Goal: Task Accomplishment & Management: Manage account settings

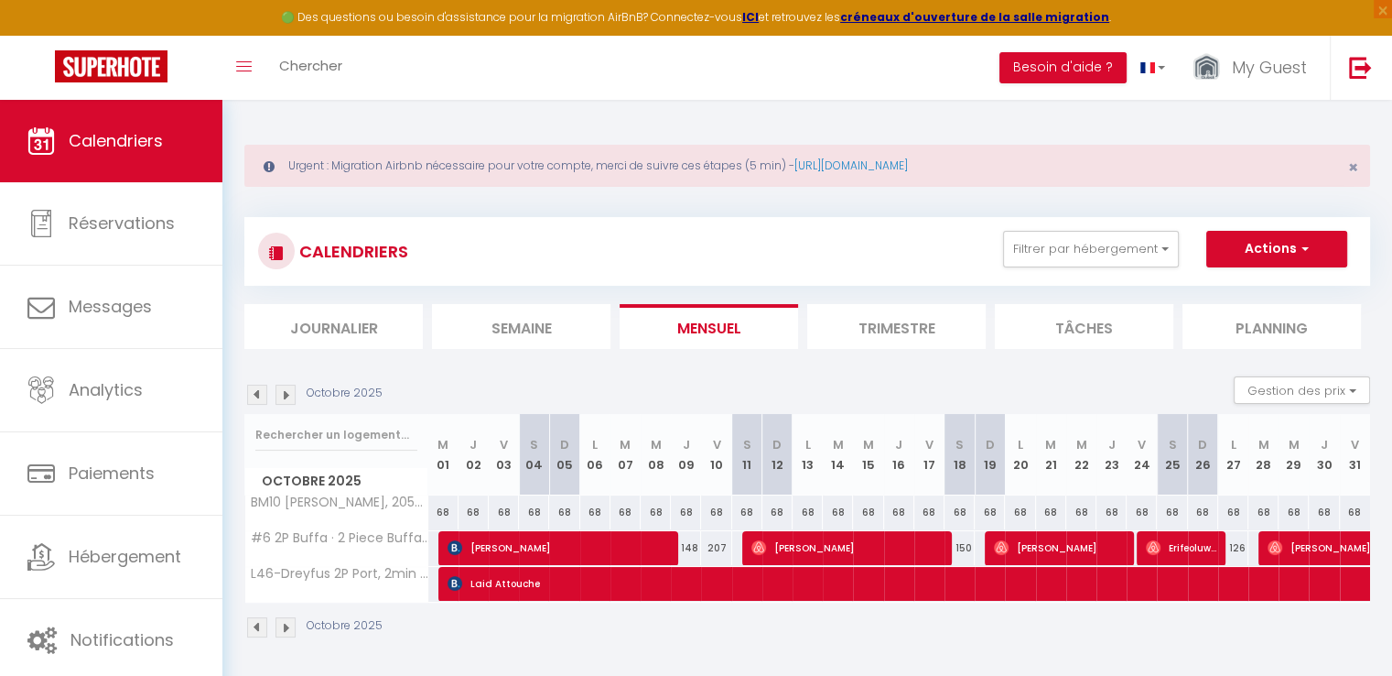
click at [262, 393] on img at bounding box center [257, 395] width 20 height 20
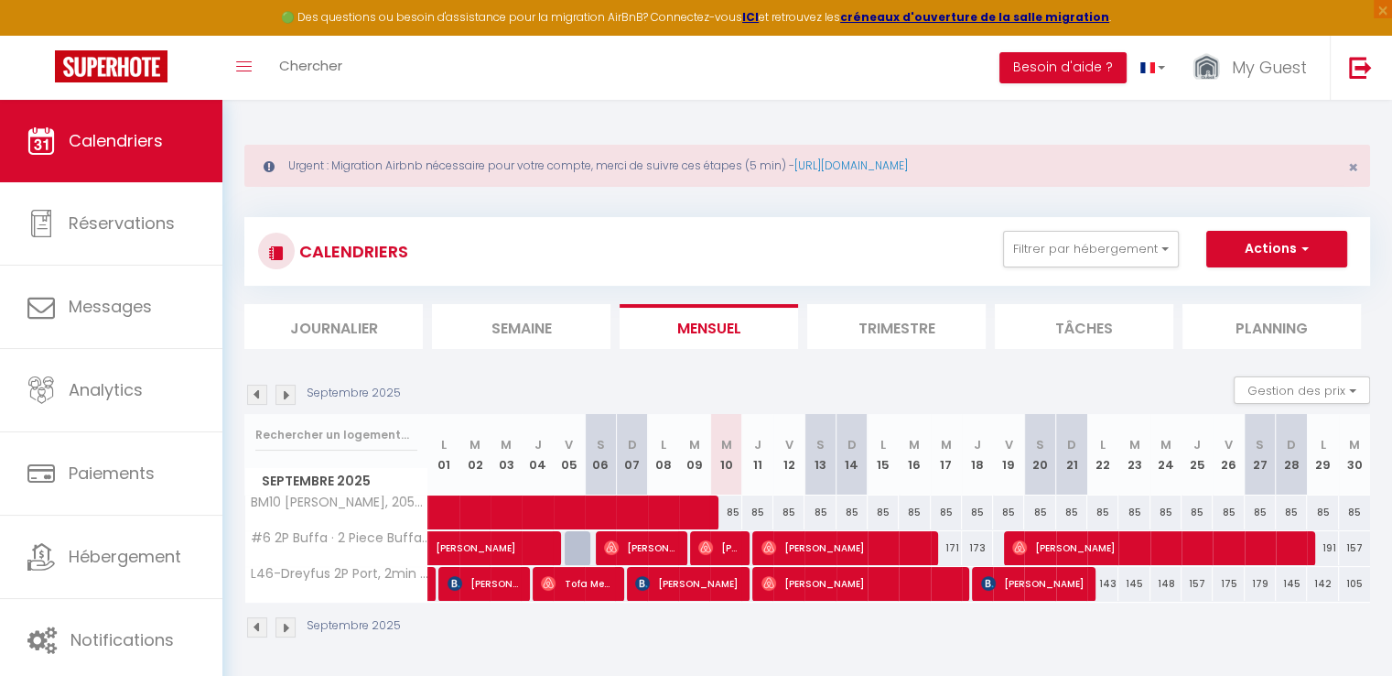
click at [292, 396] on img at bounding box center [286, 395] width 20 height 20
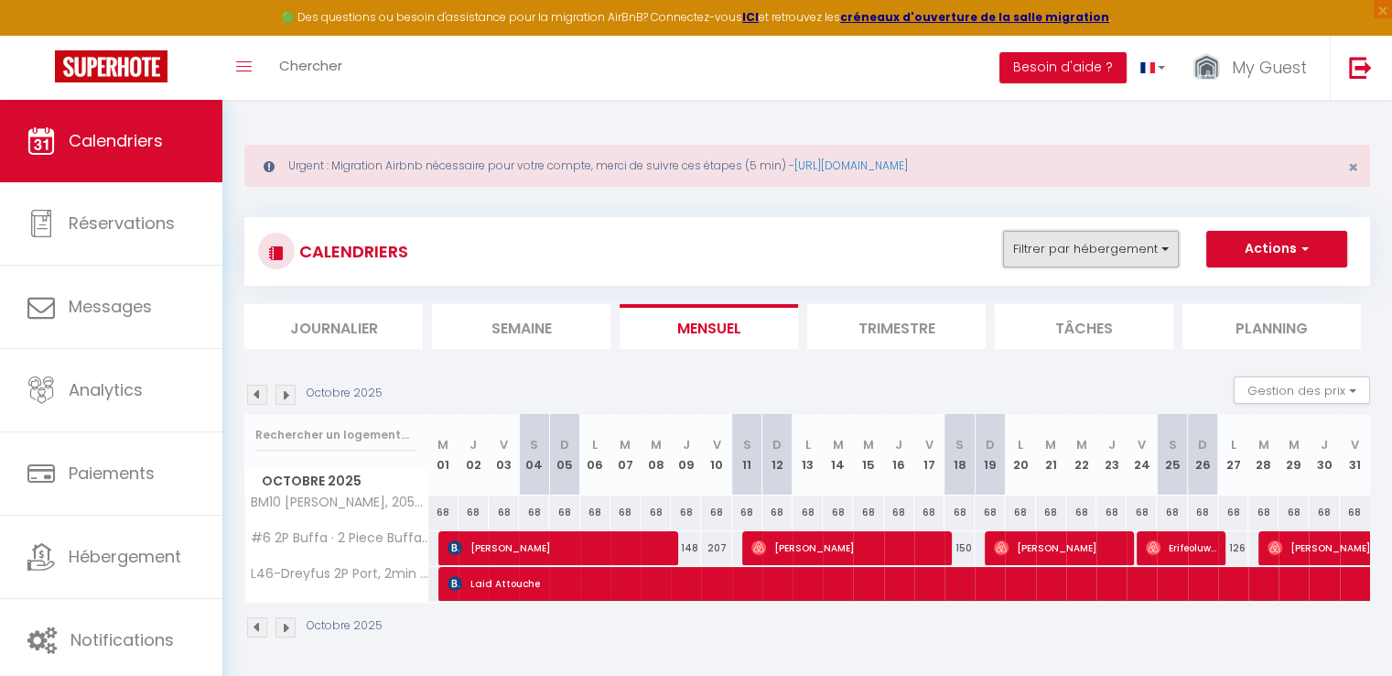
click at [1083, 249] on button "Filtrer par hébergement" at bounding box center [1091, 249] width 176 height 37
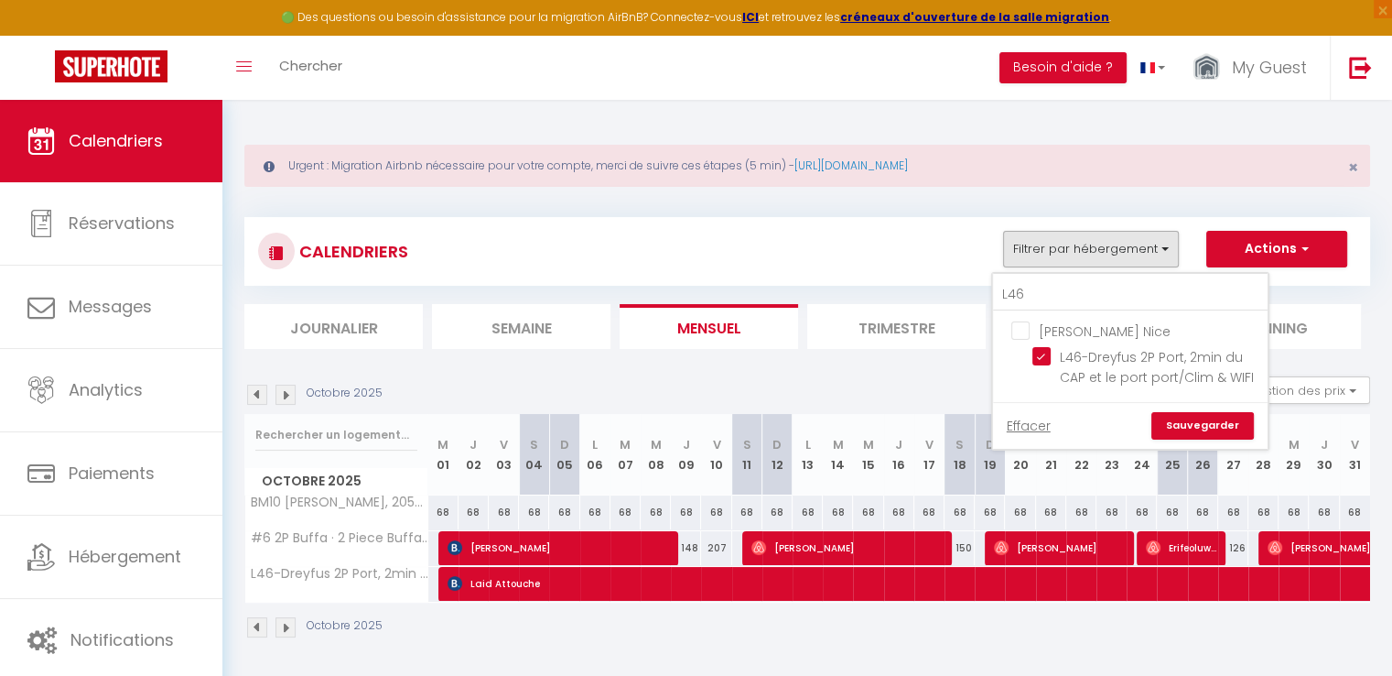
click at [873, 661] on div "Urgent : Migration Airbnb nécessaire pour votre compte, merci de suivre ces éta…" at bounding box center [807, 389] width 1170 height 579
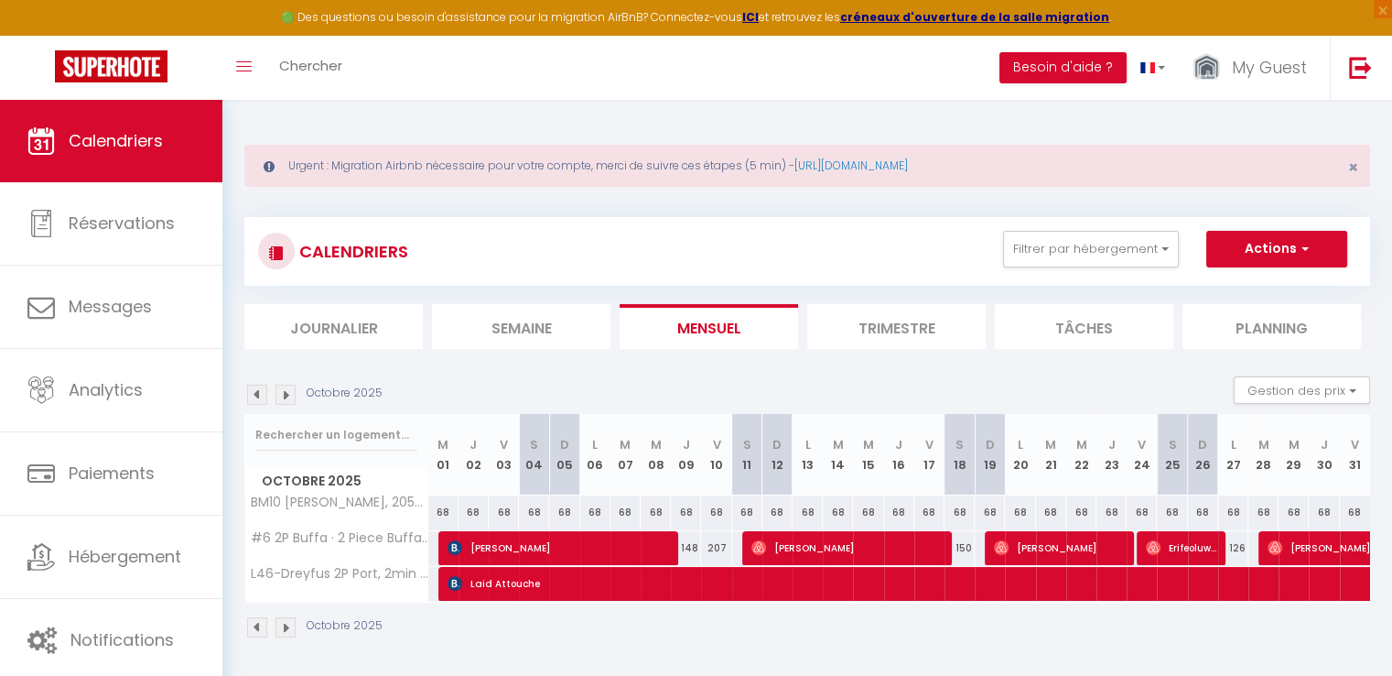
click at [259, 395] on img at bounding box center [257, 395] width 20 height 20
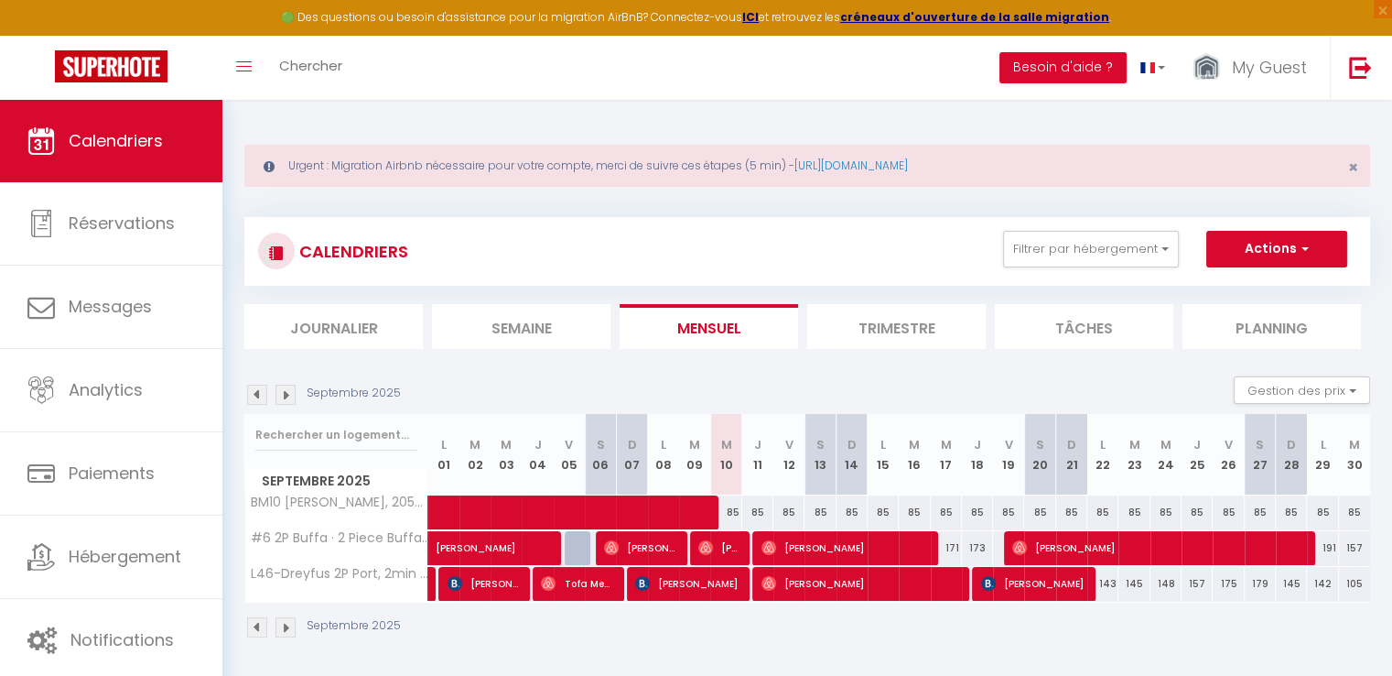
click at [260, 395] on img at bounding box center [257, 395] width 20 height 20
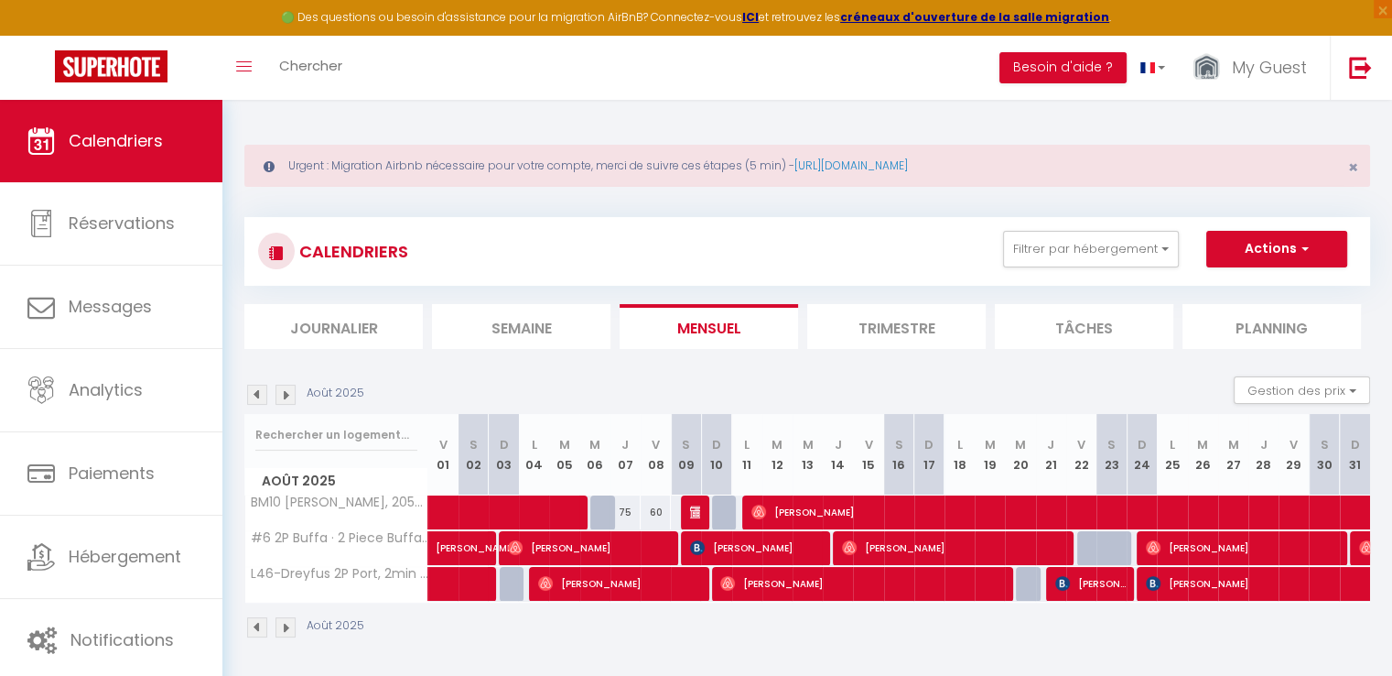
click at [256, 397] on img at bounding box center [257, 395] width 20 height 20
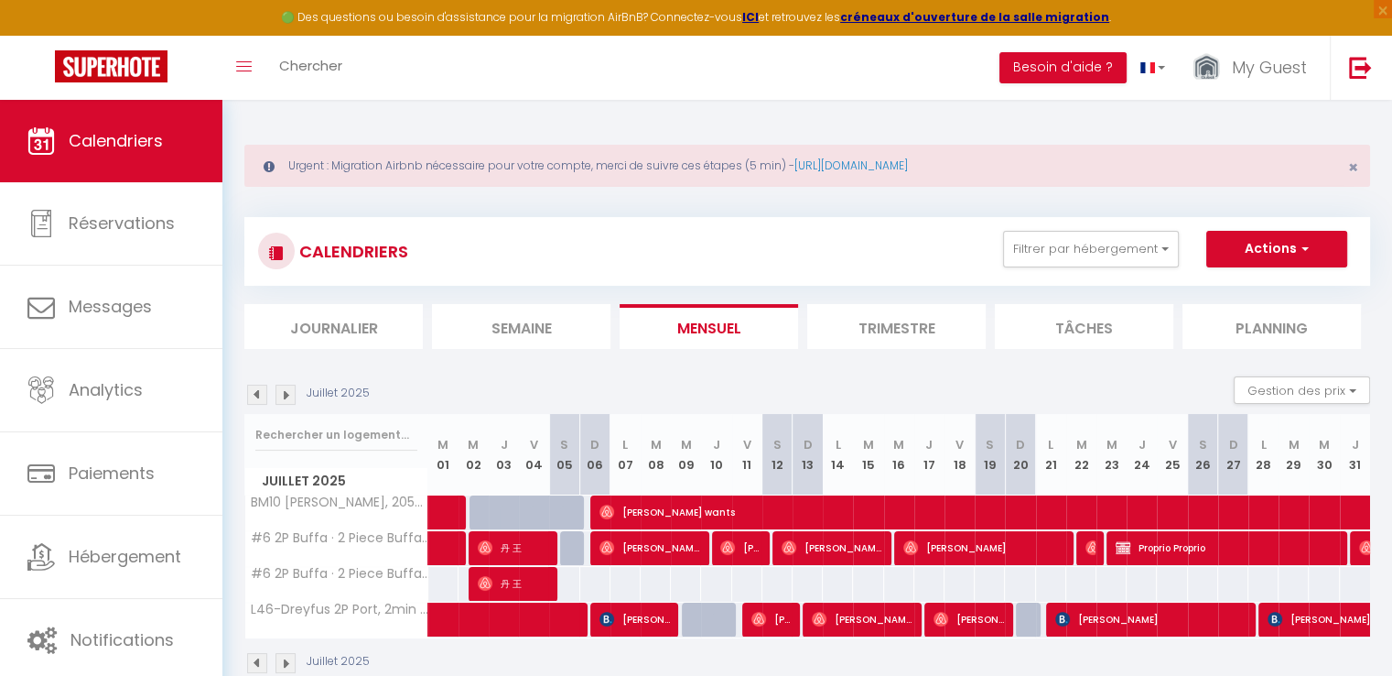
click at [255, 397] on img at bounding box center [257, 395] width 20 height 20
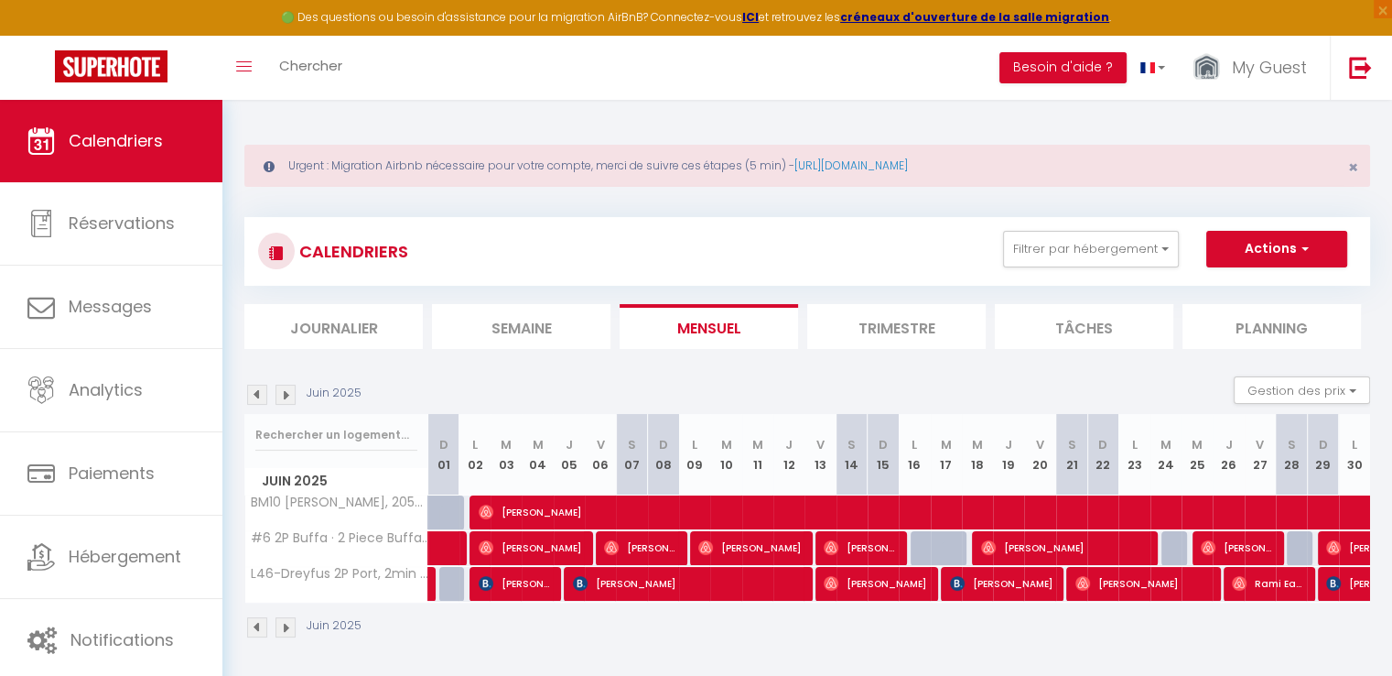
click at [254, 400] on img at bounding box center [257, 395] width 20 height 20
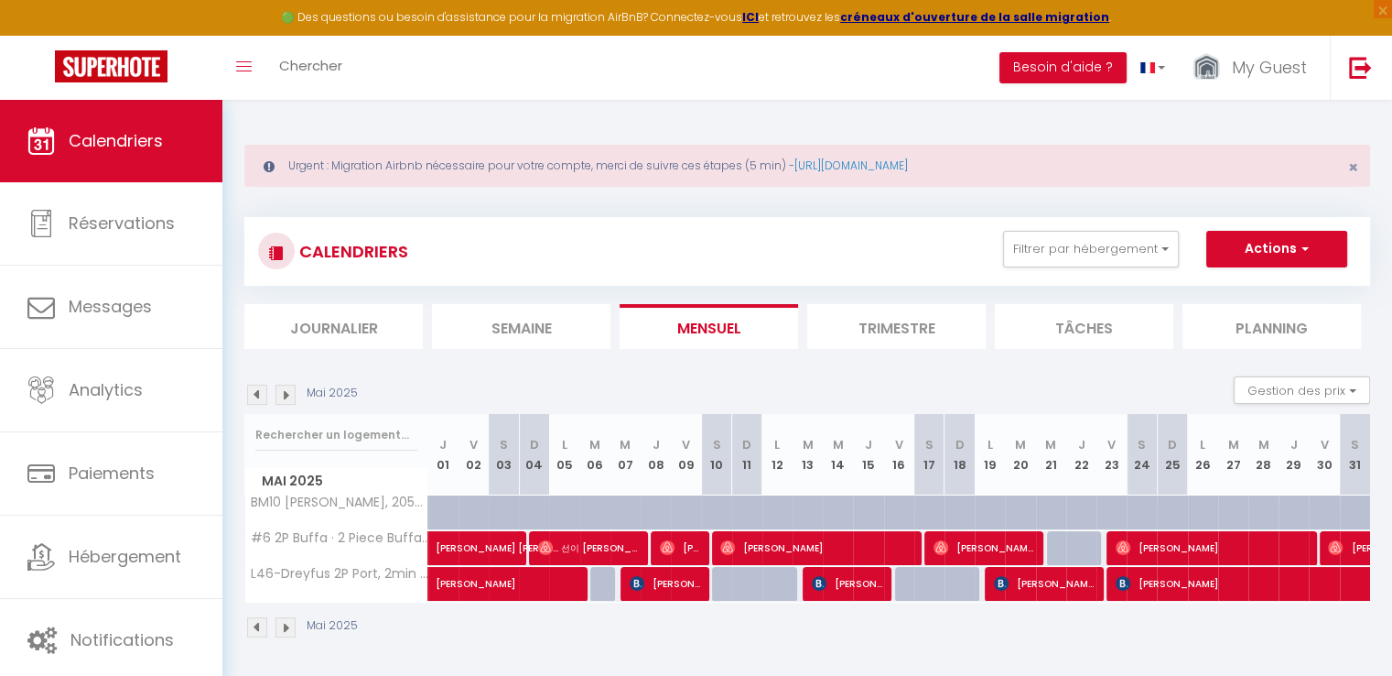
click at [254, 400] on img at bounding box center [257, 395] width 20 height 20
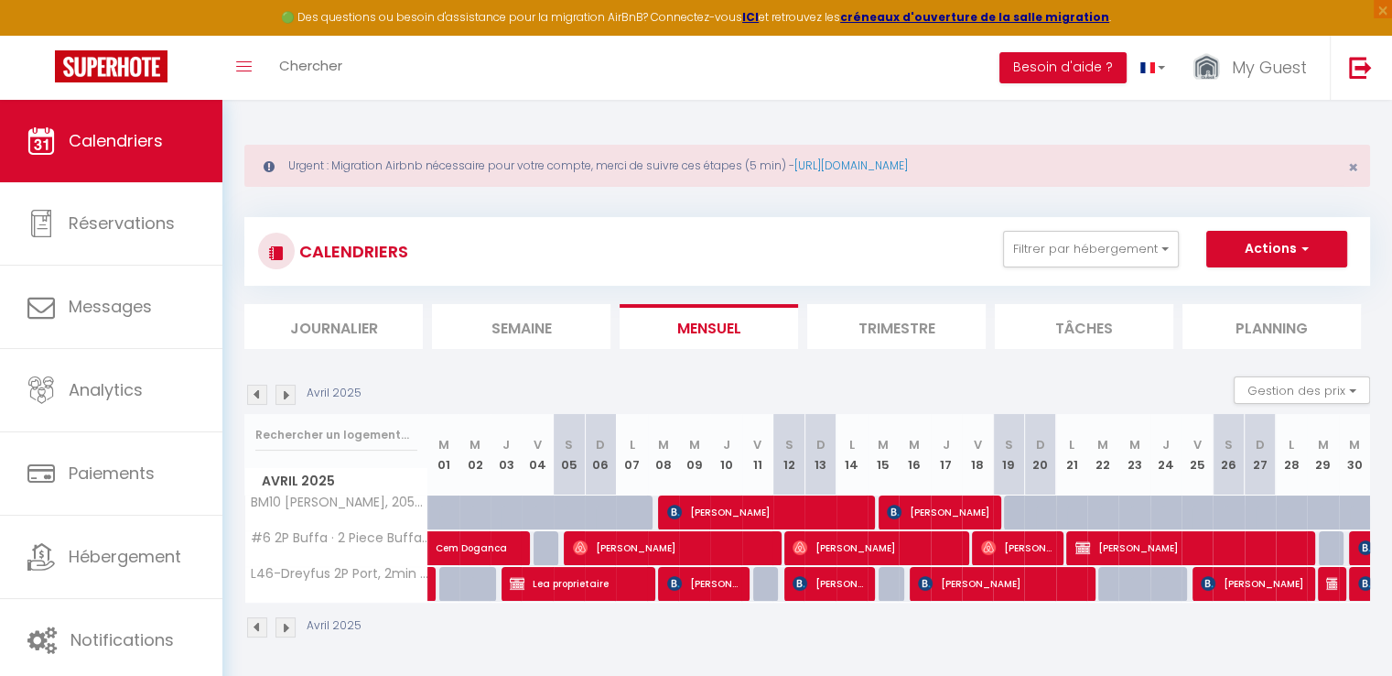
click at [254, 400] on img at bounding box center [257, 395] width 20 height 20
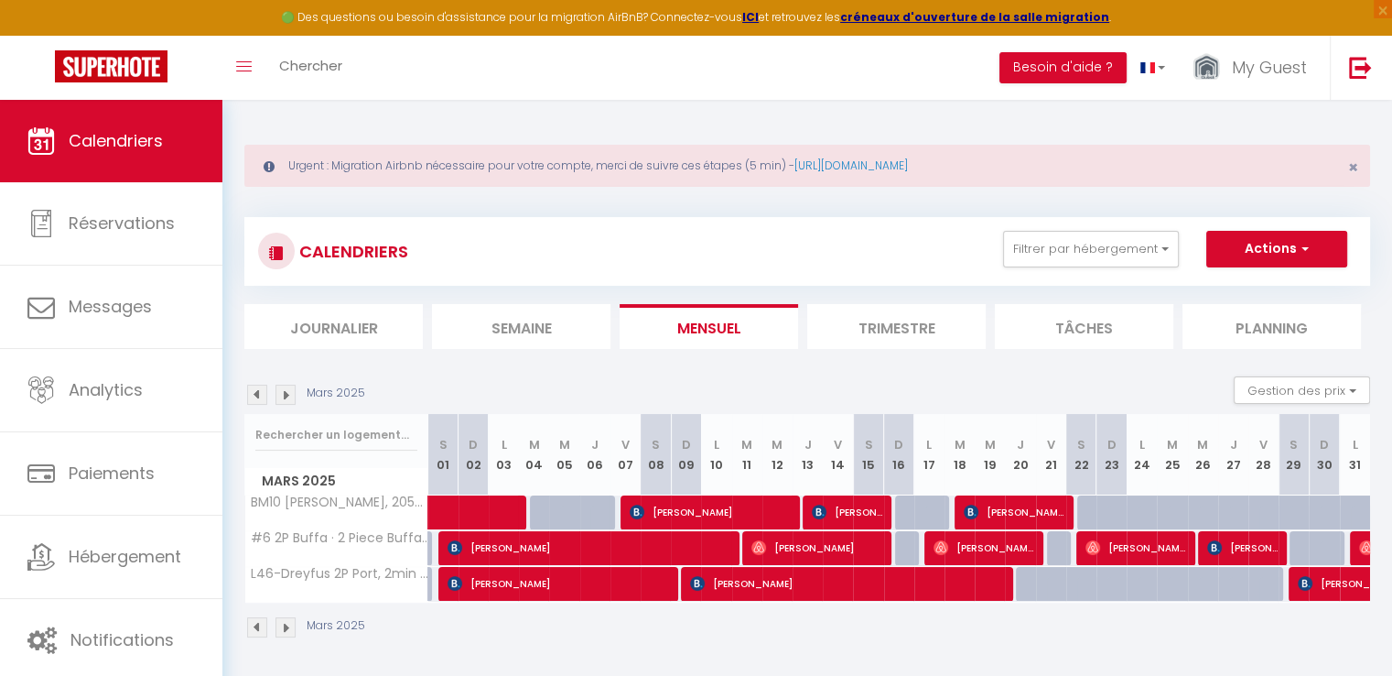
click at [293, 390] on img at bounding box center [286, 395] width 20 height 20
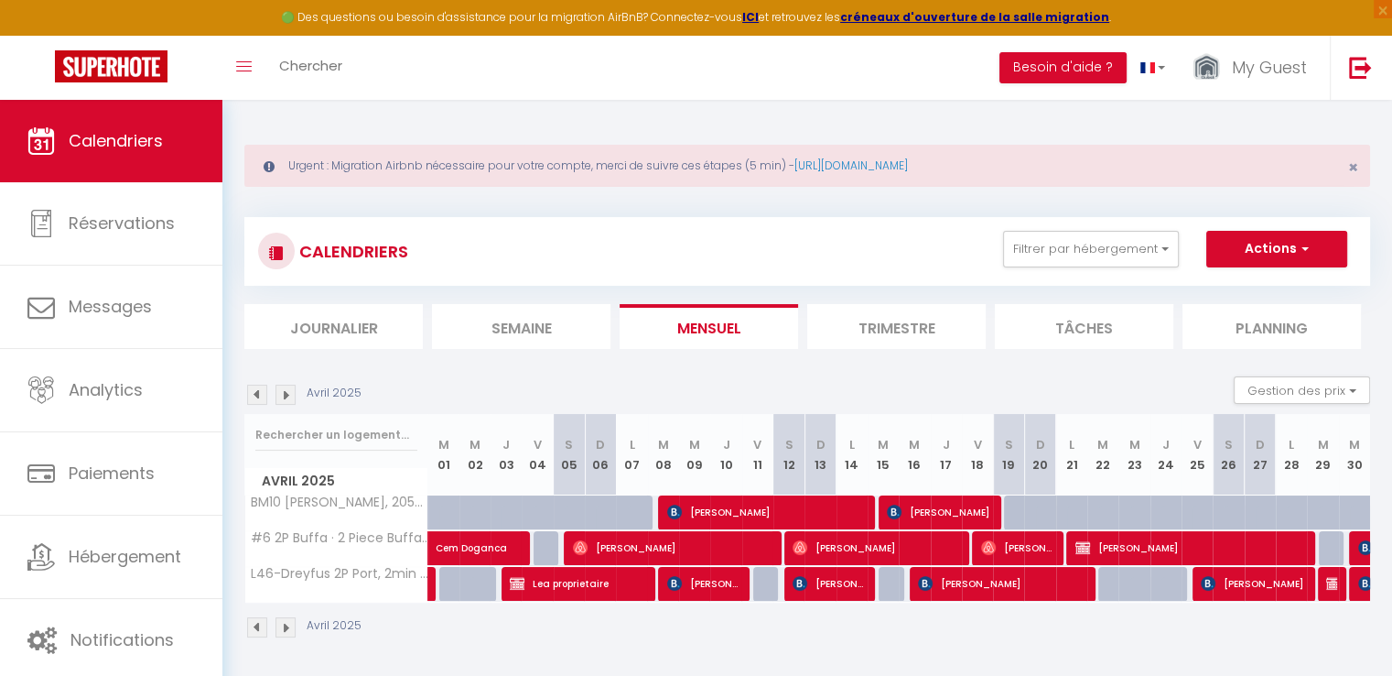
click at [293, 390] on img at bounding box center [286, 395] width 20 height 20
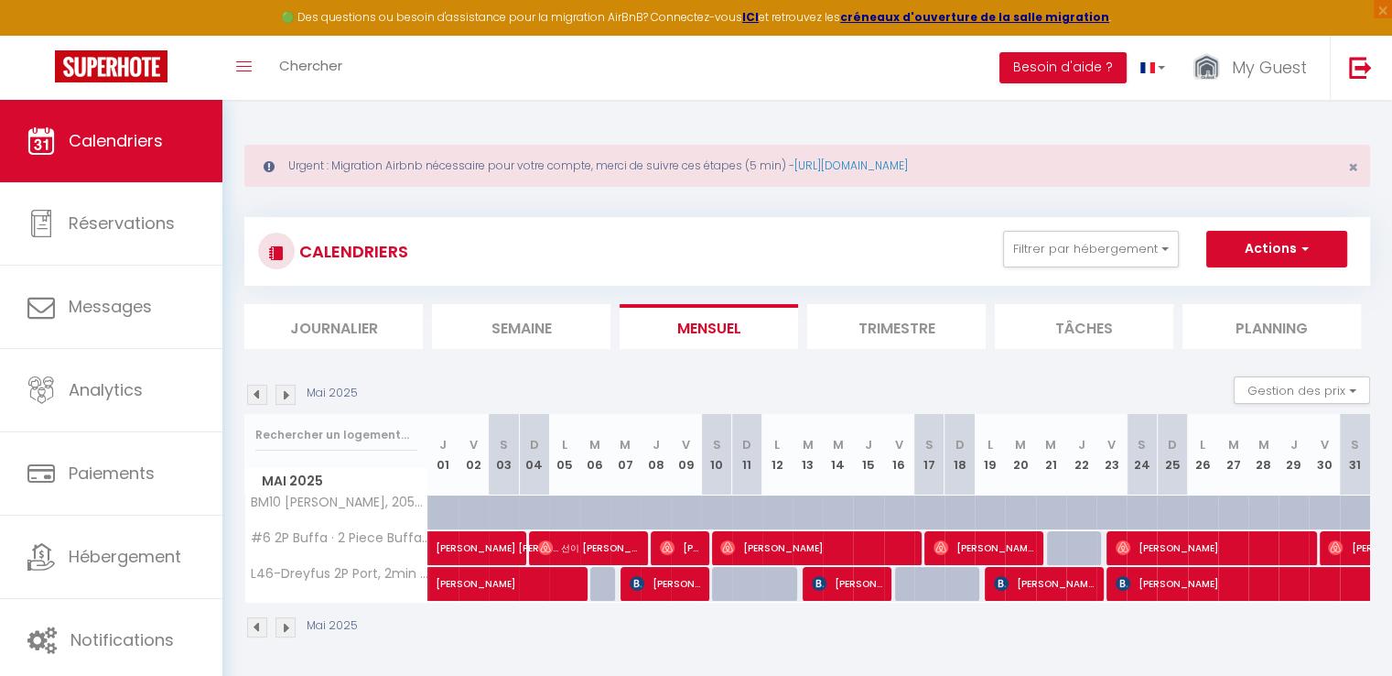
click at [293, 390] on img at bounding box center [286, 395] width 20 height 20
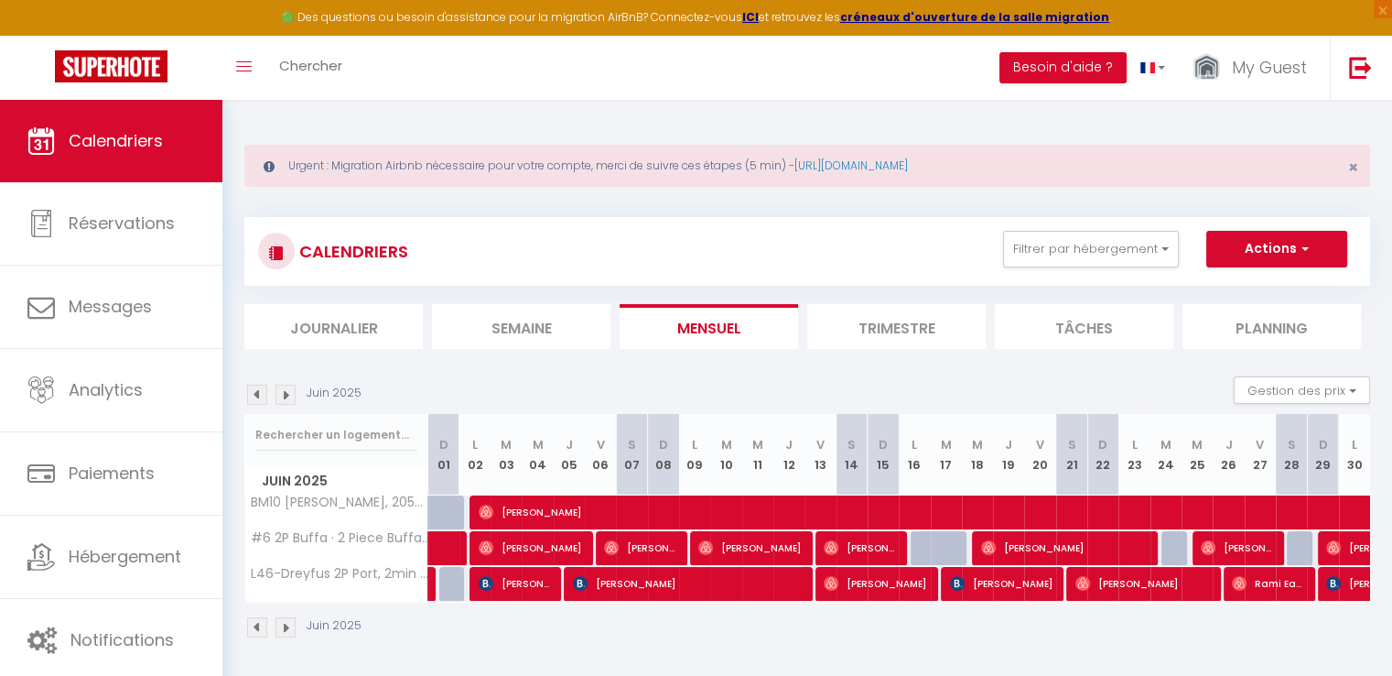
click at [293, 390] on img at bounding box center [286, 395] width 20 height 20
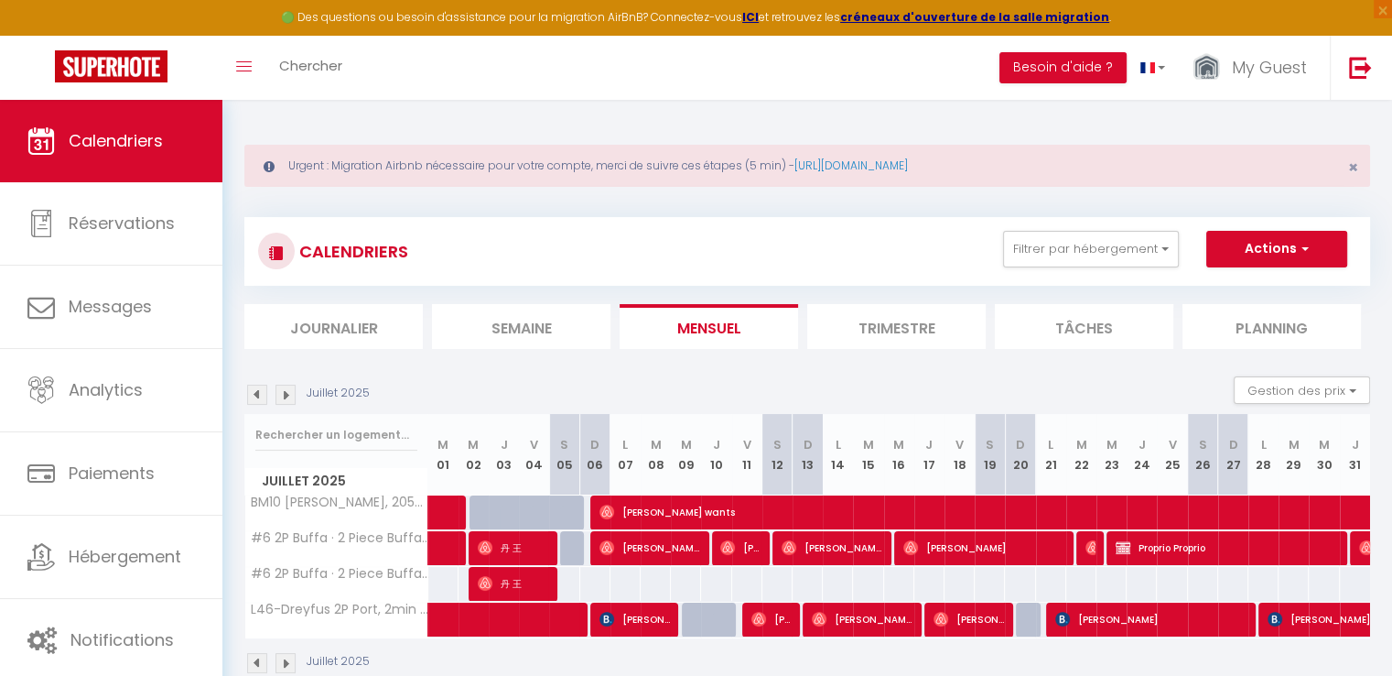
click at [256, 392] on img at bounding box center [257, 395] width 20 height 20
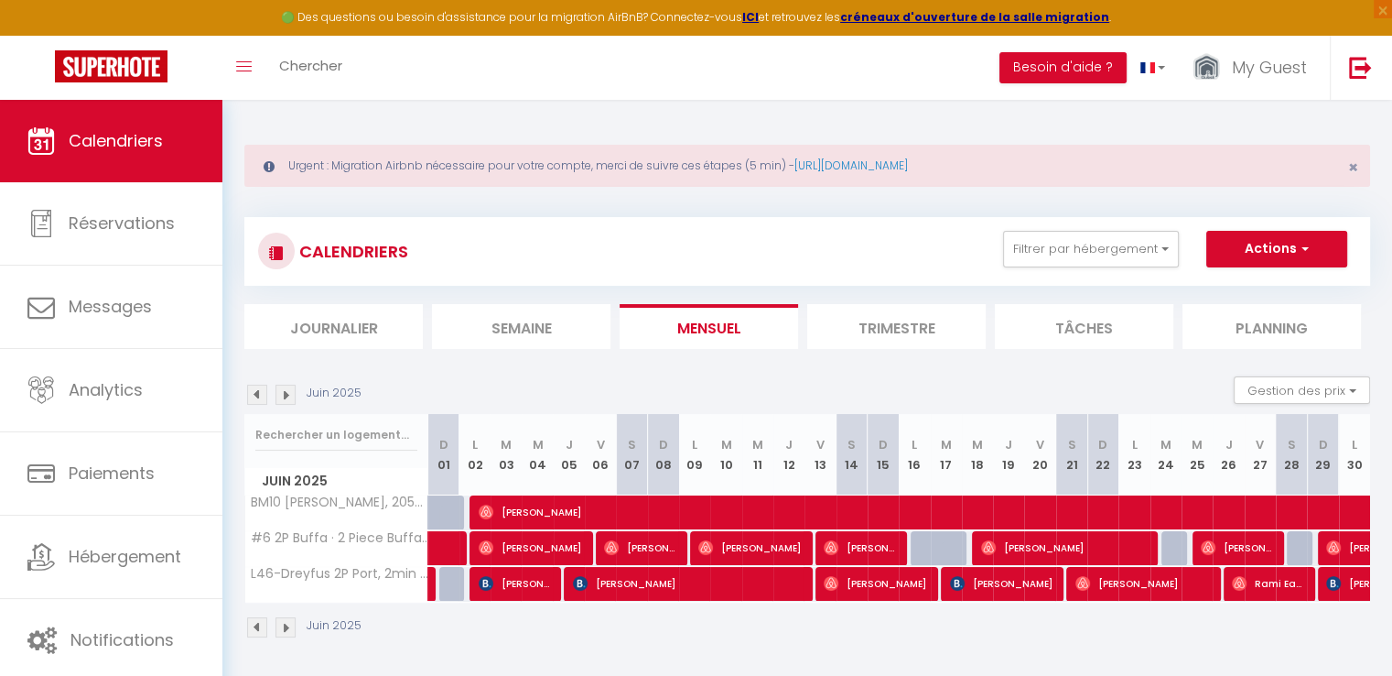
click at [251, 395] on img at bounding box center [257, 395] width 20 height 20
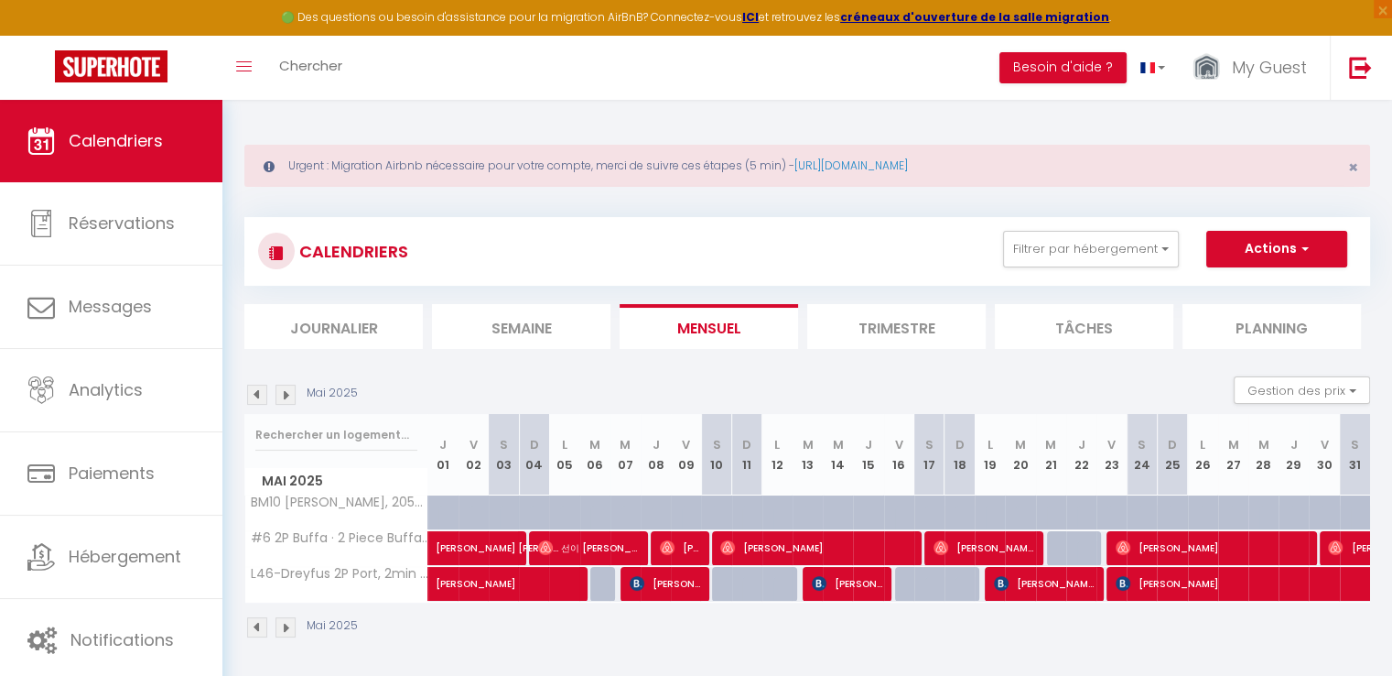
click at [260, 397] on img at bounding box center [257, 395] width 20 height 20
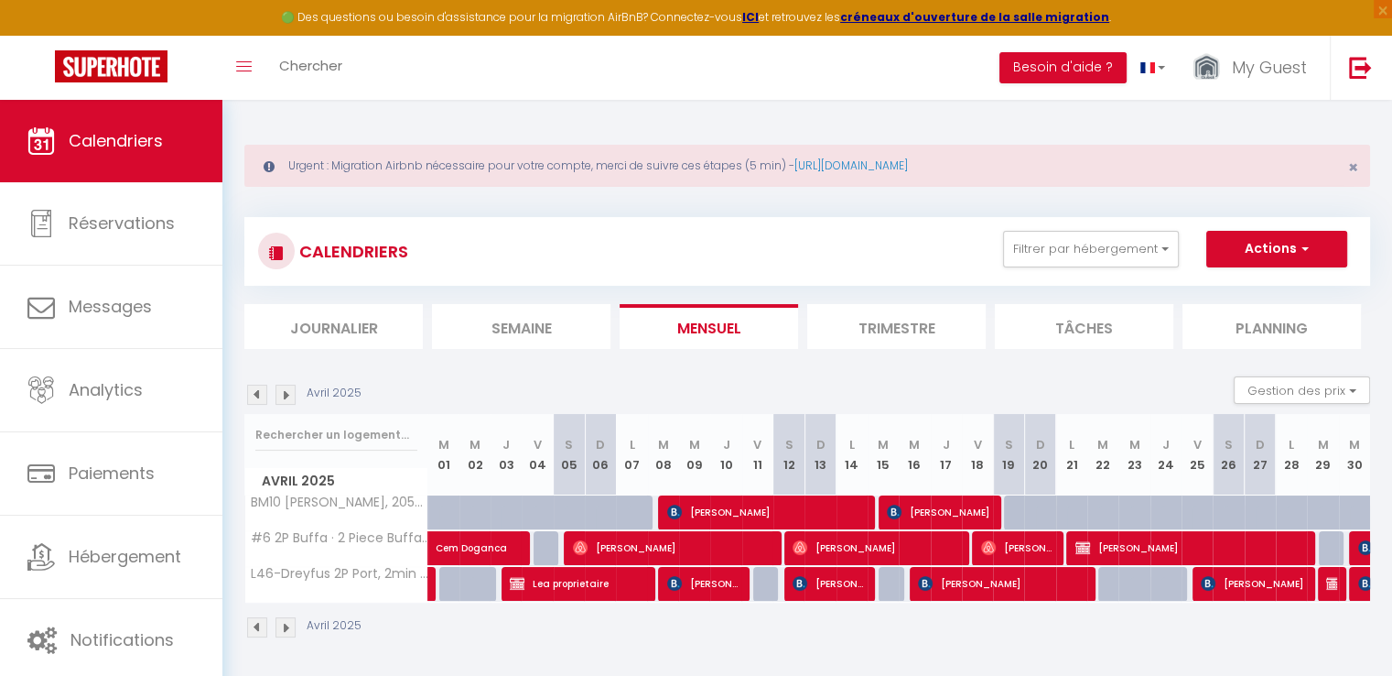
click at [283, 400] on img at bounding box center [286, 395] width 20 height 20
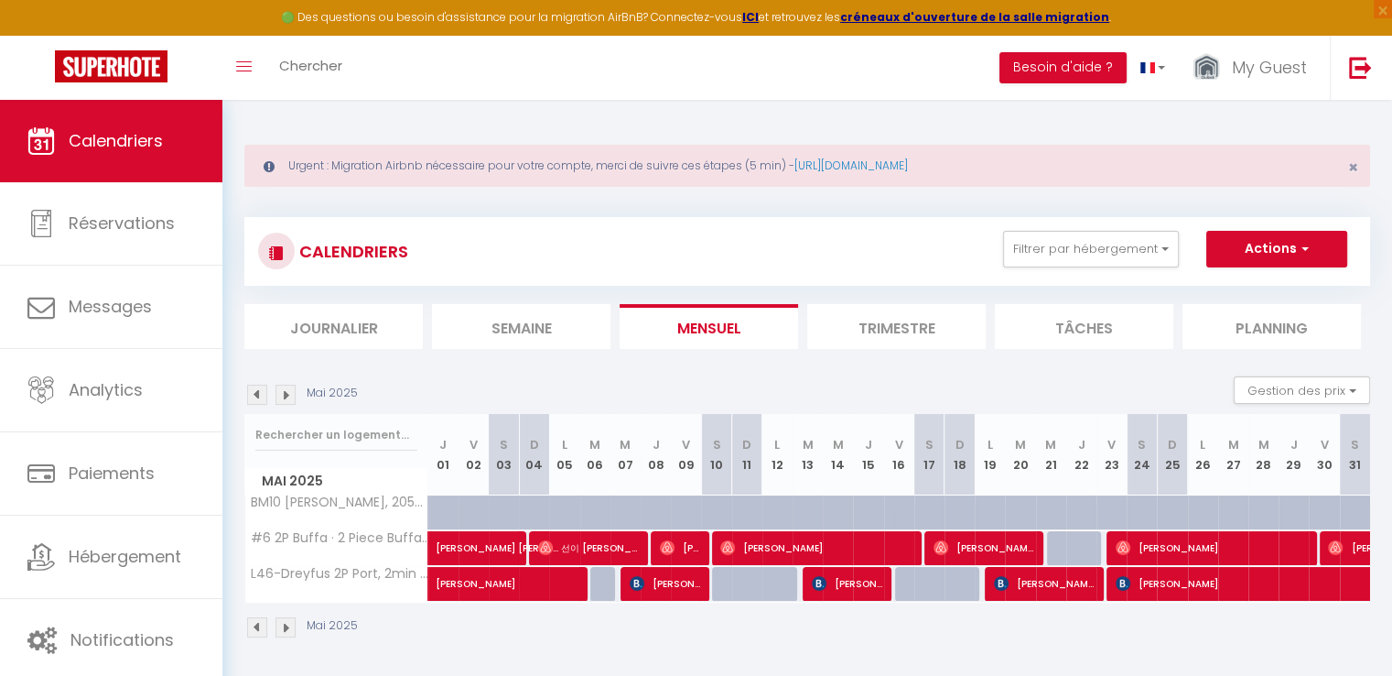
click at [287, 395] on img at bounding box center [286, 395] width 20 height 20
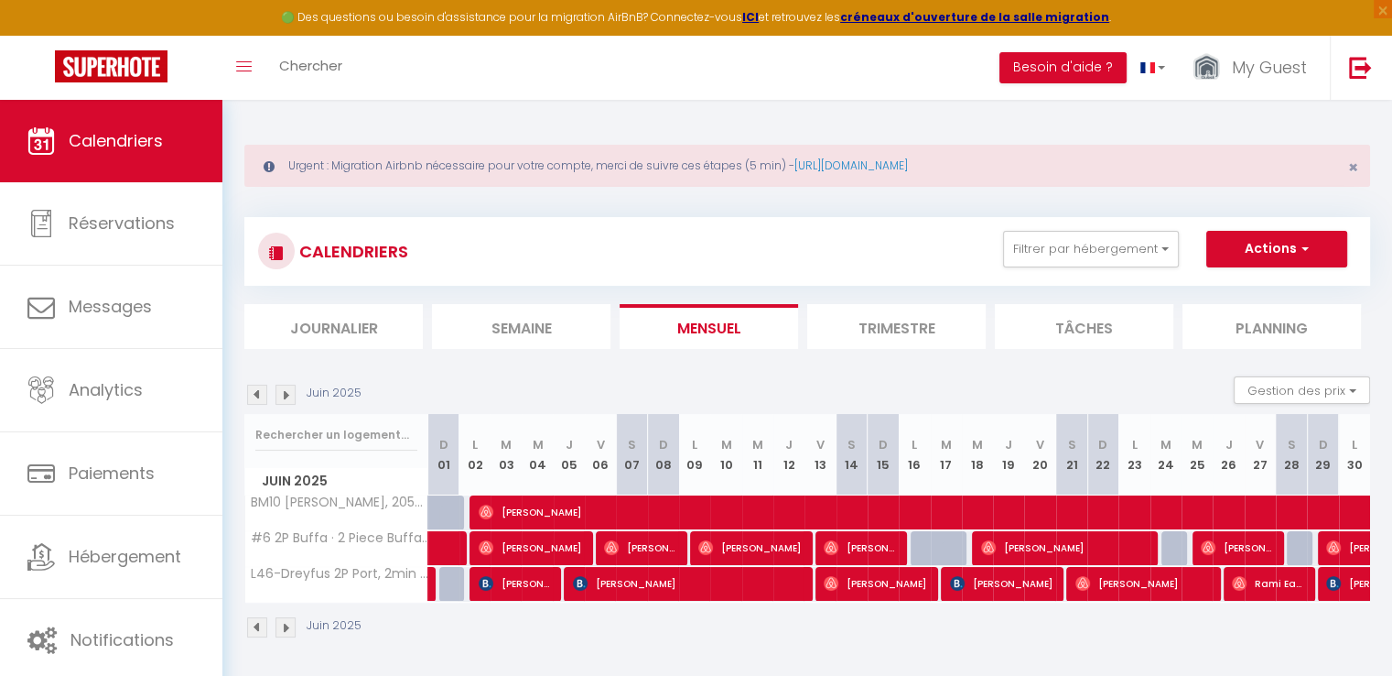
click at [286, 392] on img at bounding box center [286, 395] width 20 height 20
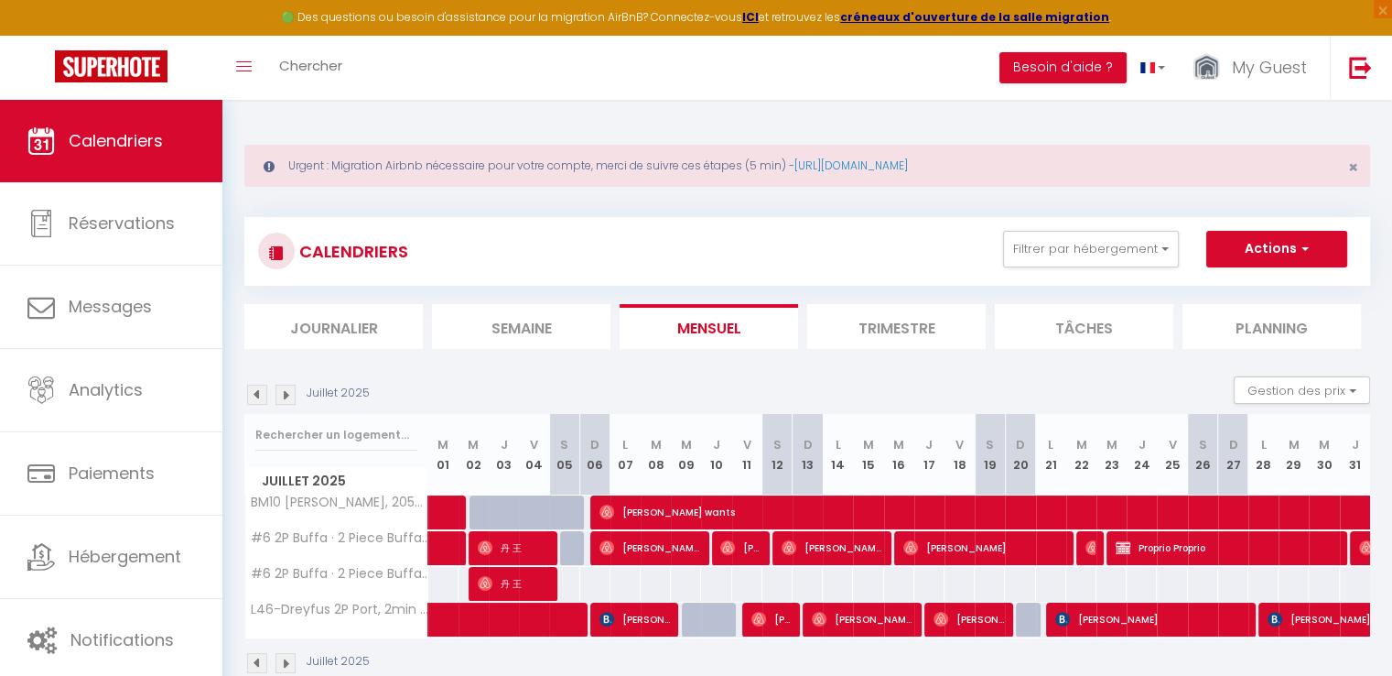
click at [289, 395] on img at bounding box center [286, 395] width 20 height 20
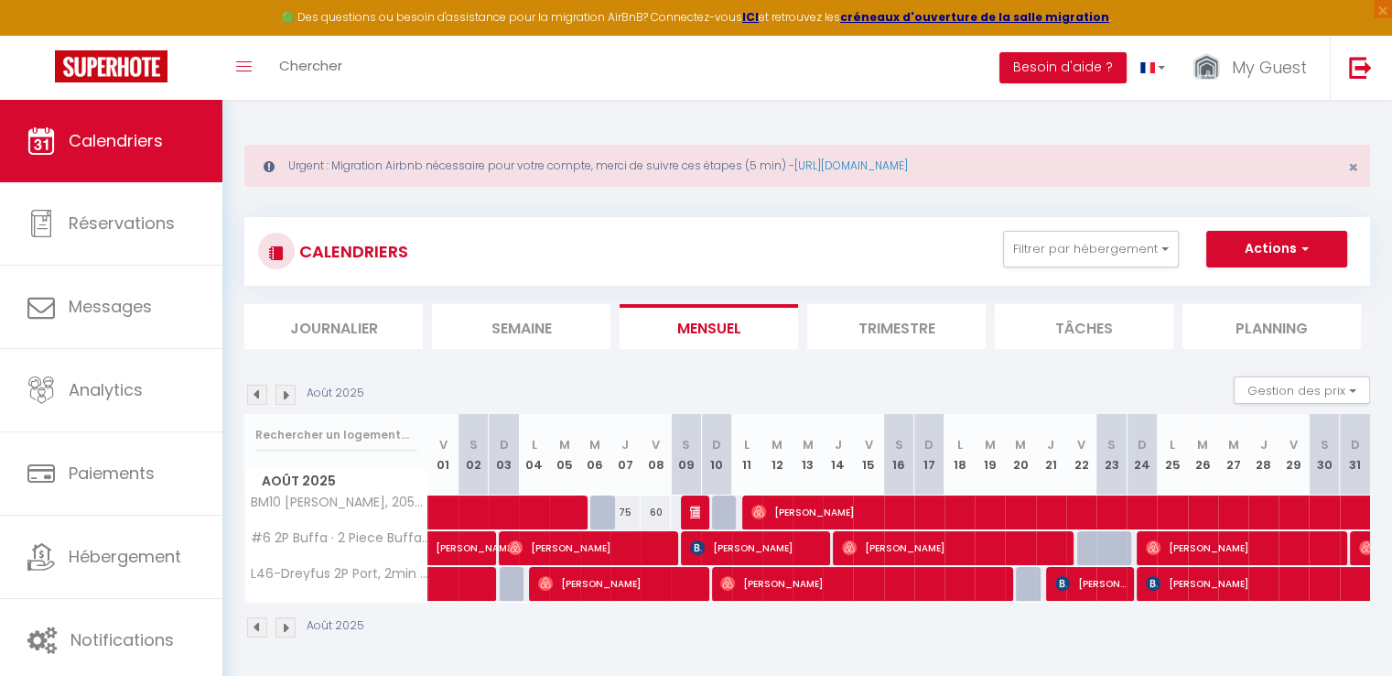
click at [289, 395] on img at bounding box center [286, 395] width 20 height 20
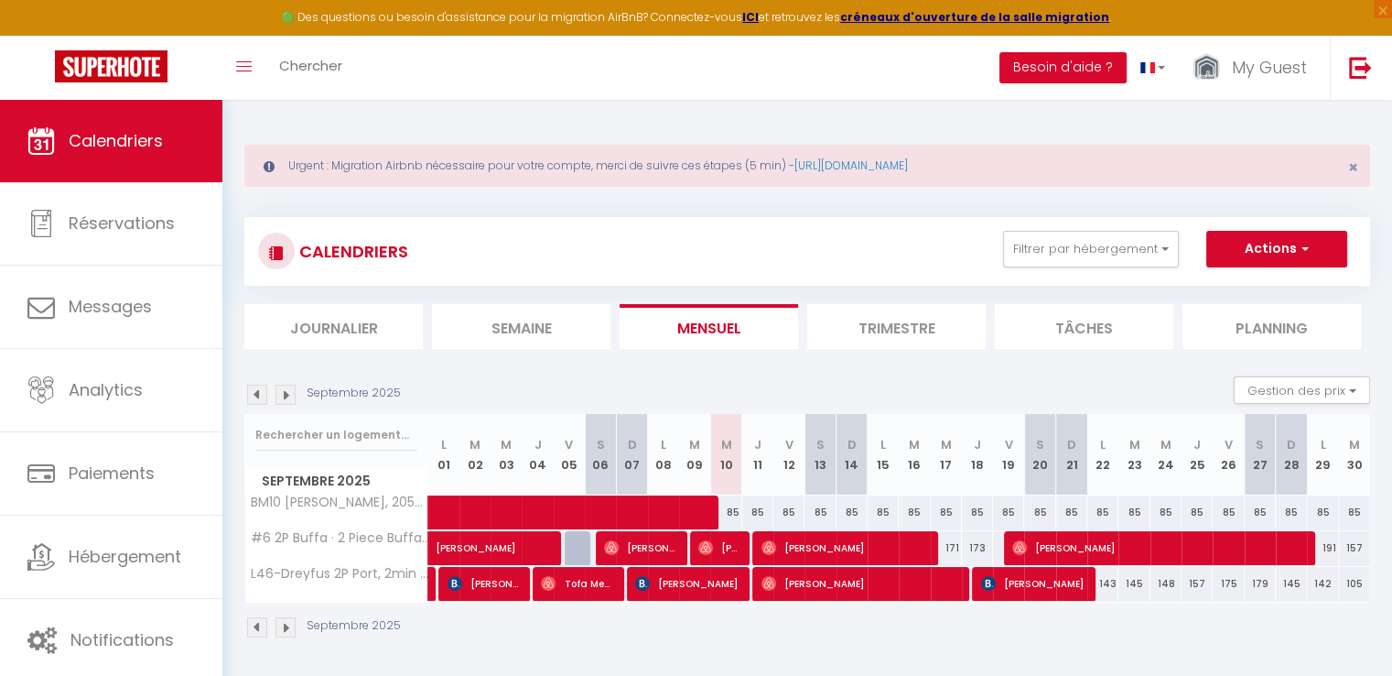
click at [260, 395] on img at bounding box center [257, 395] width 20 height 20
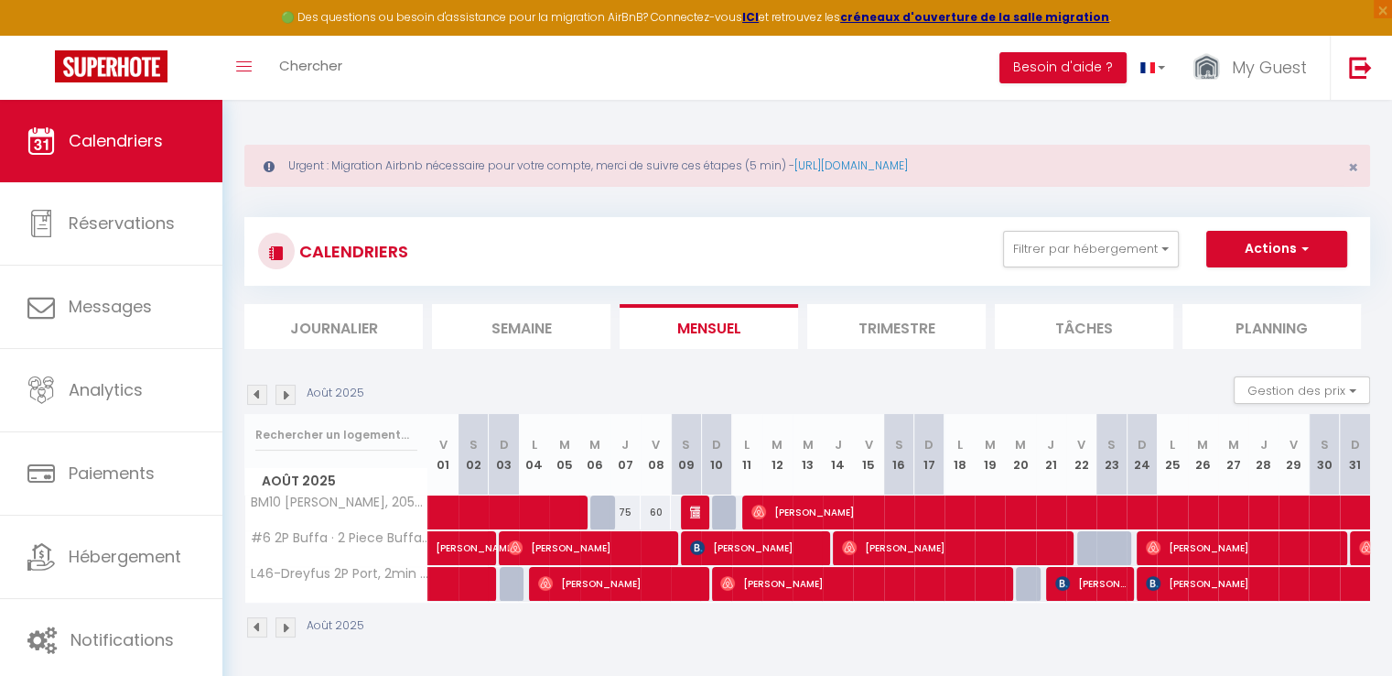
click at [260, 395] on img at bounding box center [257, 395] width 20 height 20
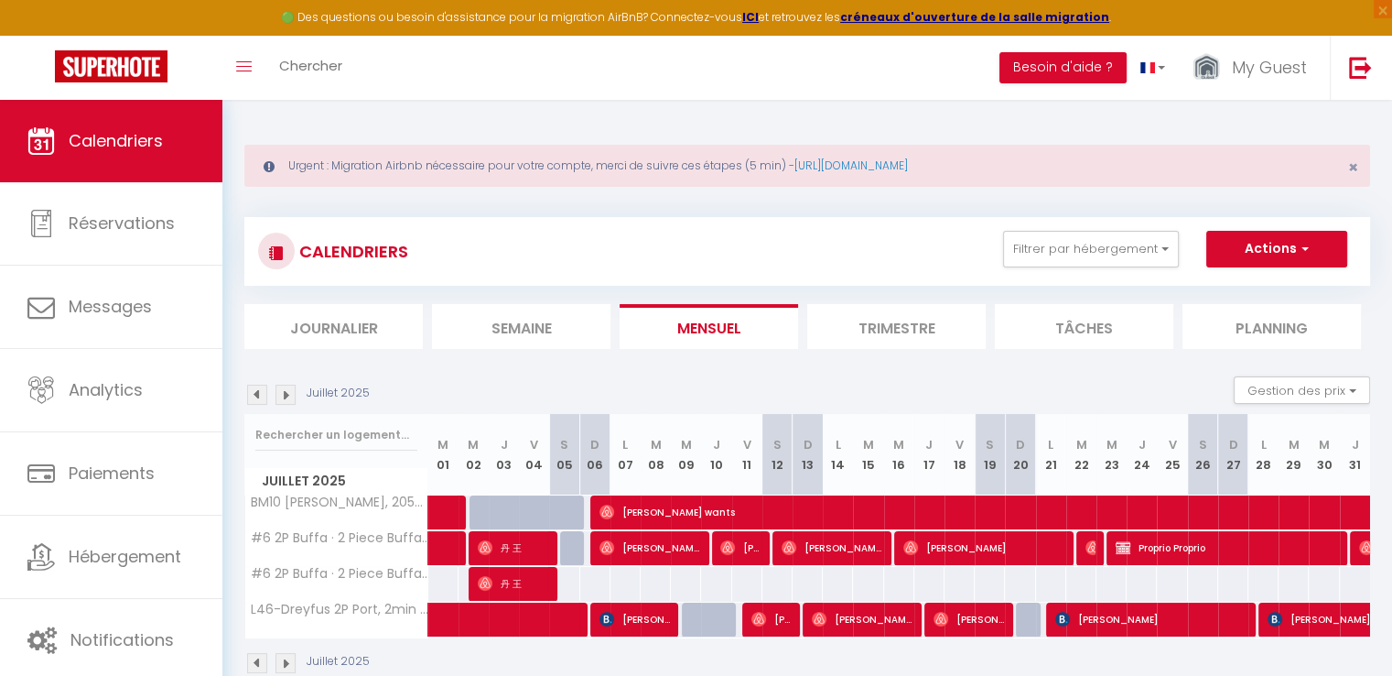
click at [260, 395] on img at bounding box center [257, 395] width 20 height 20
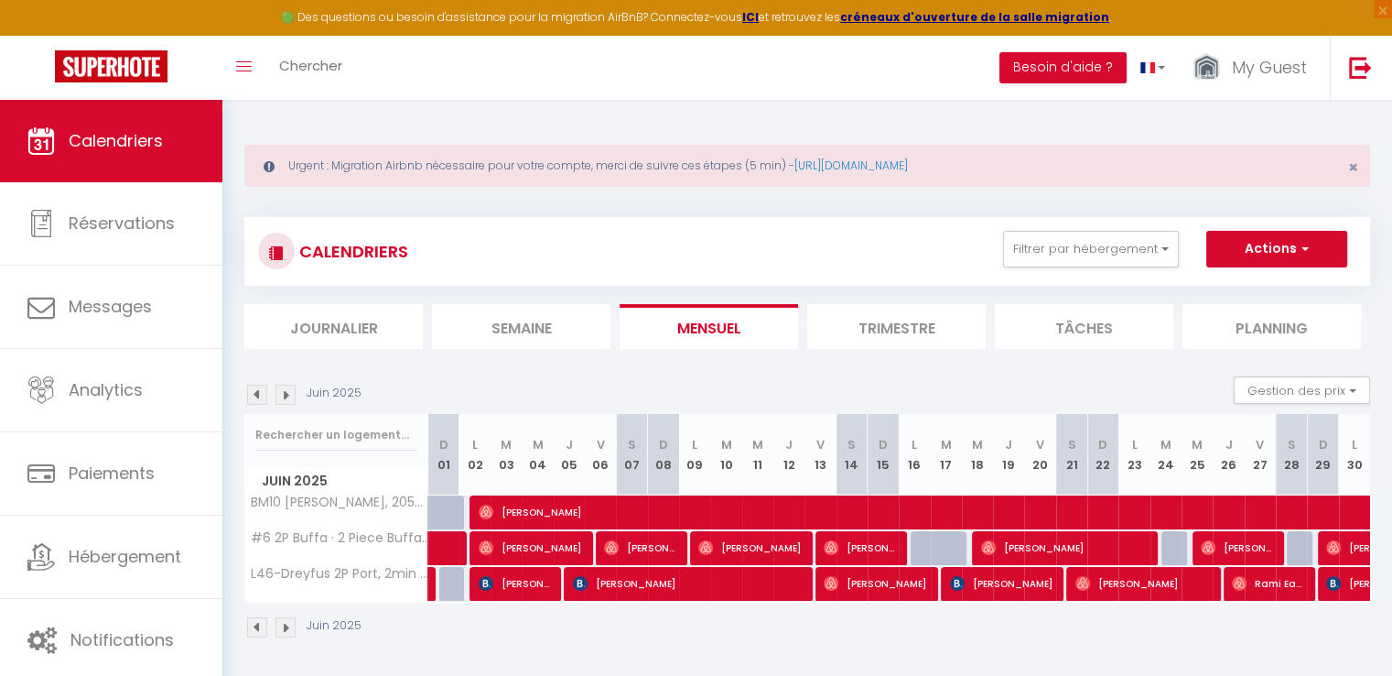
click at [260, 395] on img at bounding box center [257, 395] width 20 height 20
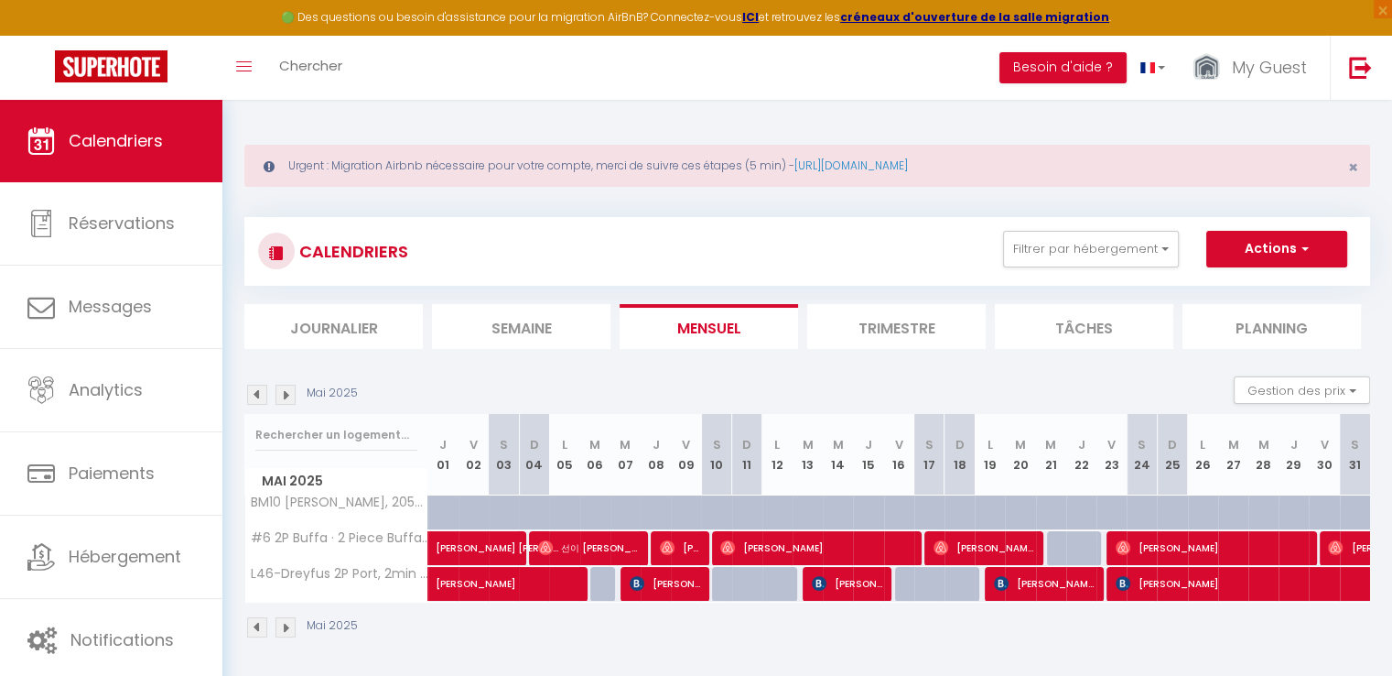
click at [260, 395] on img at bounding box center [257, 395] width 20 height 20
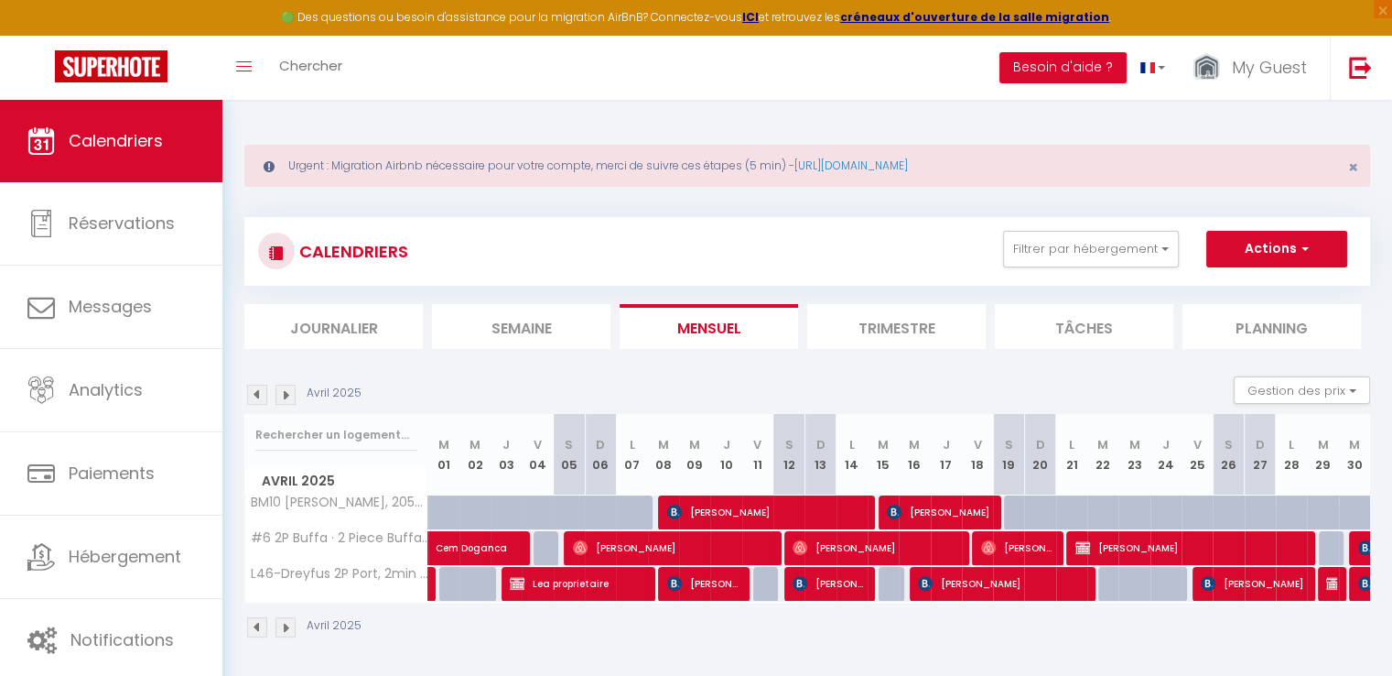
click at [260, 395] on img at bounding box center [257, 395] width 20 height 20
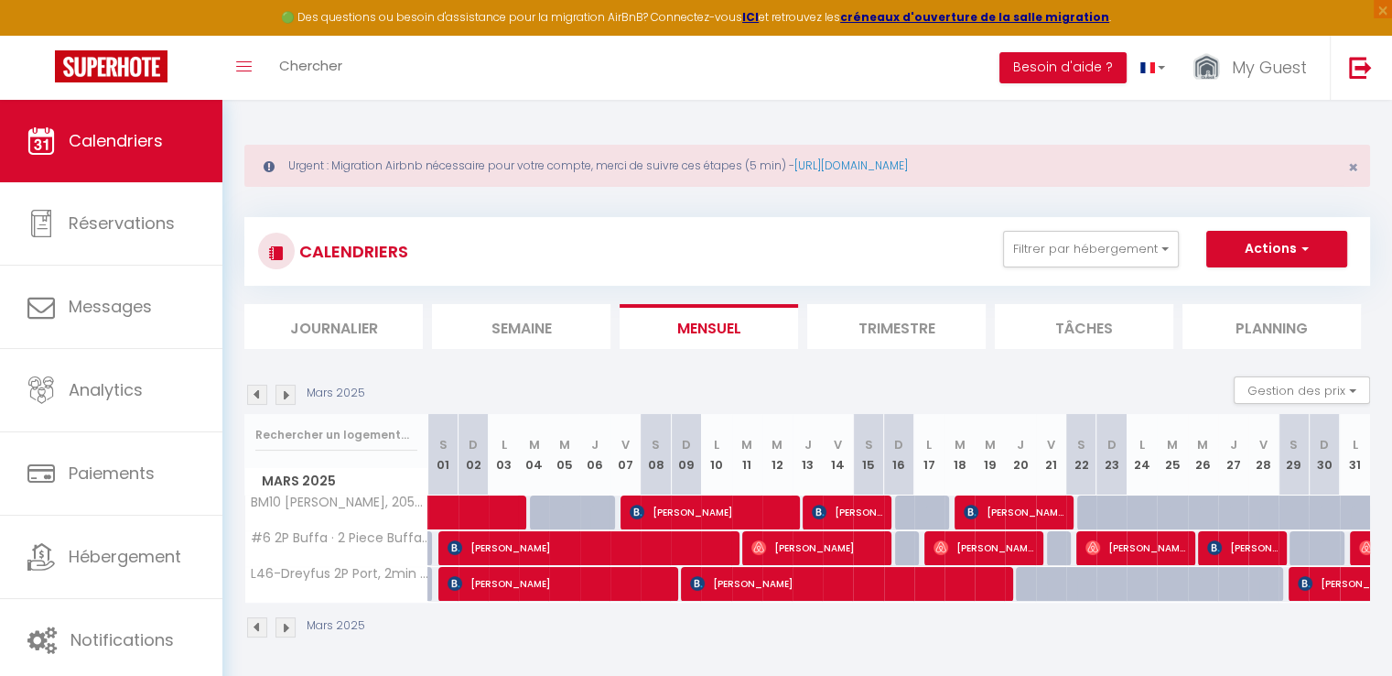
click at [260, 395] on img at bounding box center [257, 395] width 20 height 20
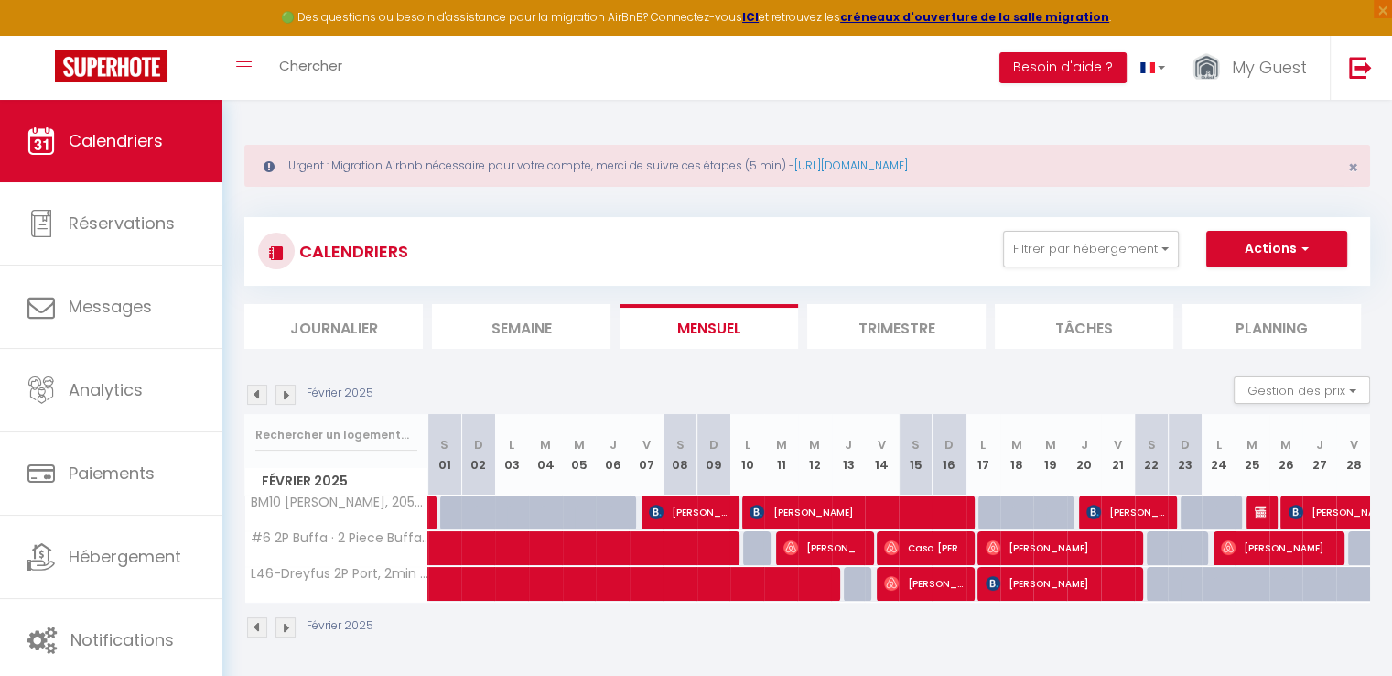
click at [260, 395] on img at bounding box center [257, 395] width 20 height 20
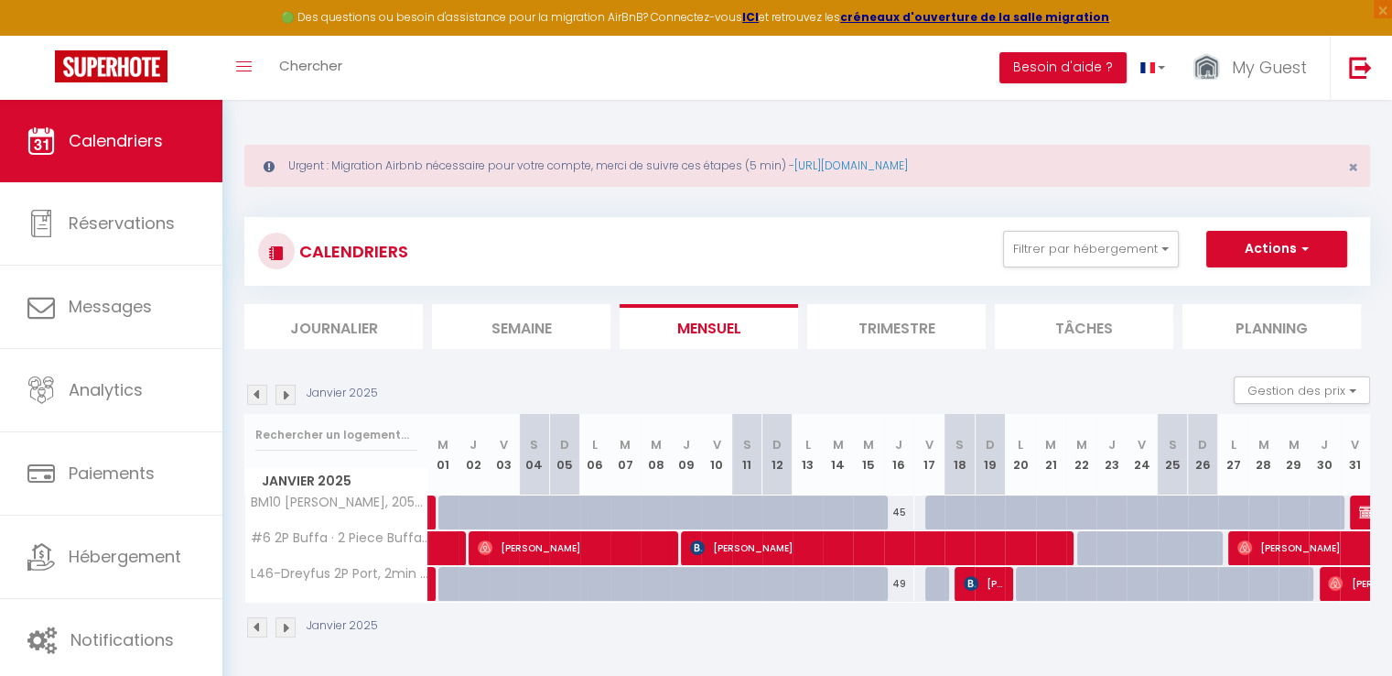
click at [286, 395] on img at bounding box center [286, 395] width 20 height 20
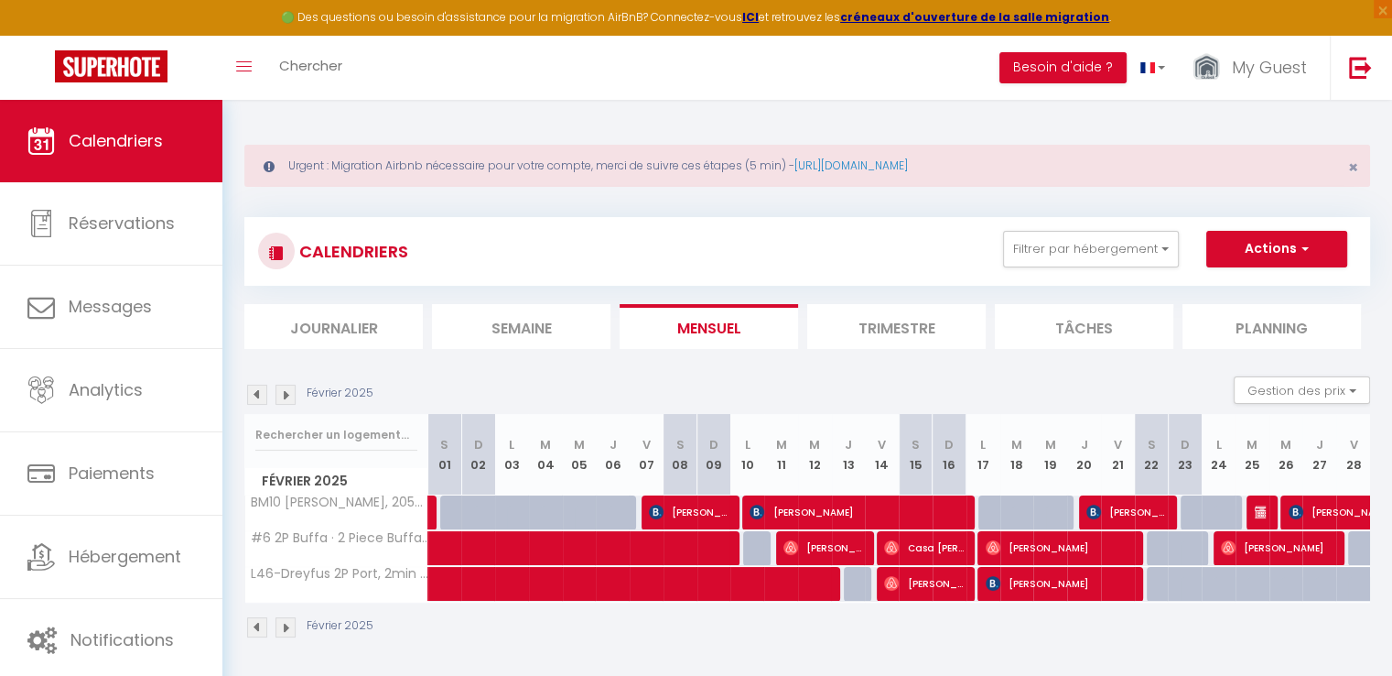
click at [286, 395] on img at bounding box center [286, 395] width 20 height 20
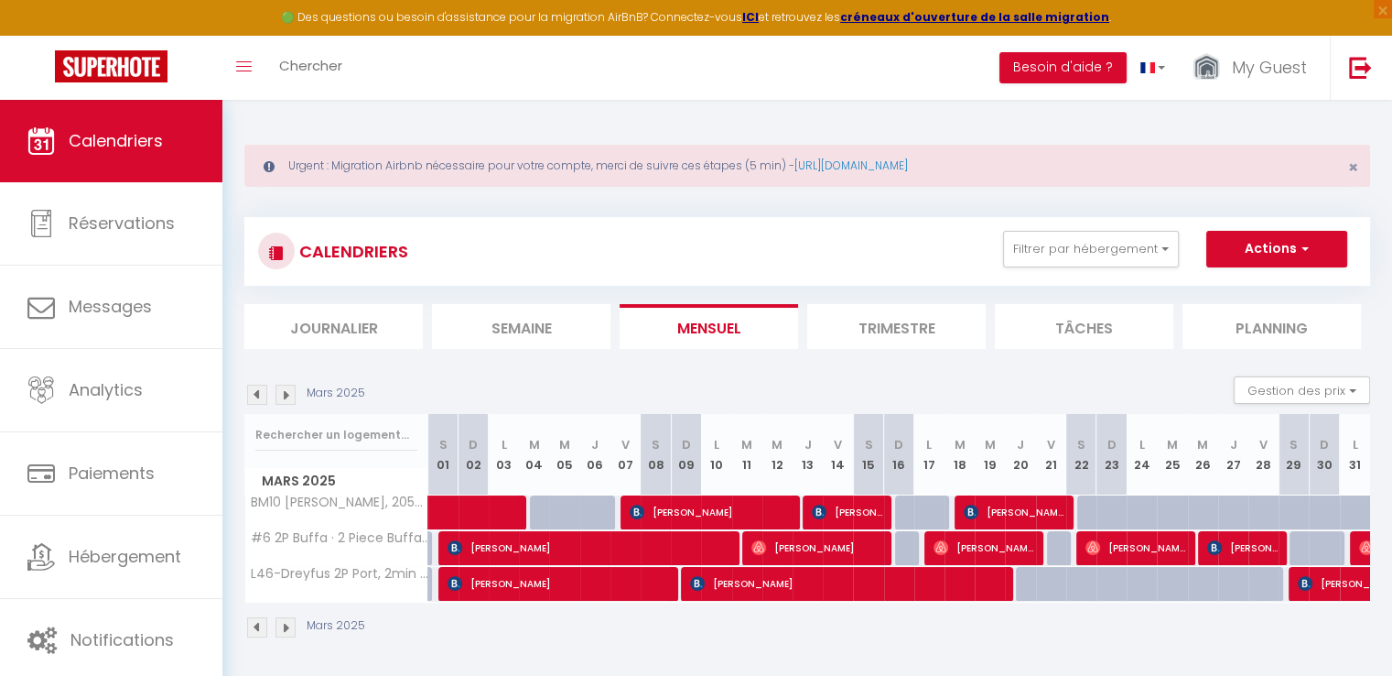
click at [286, 395] on img at bounding box center [286, 395] width 20 height 20
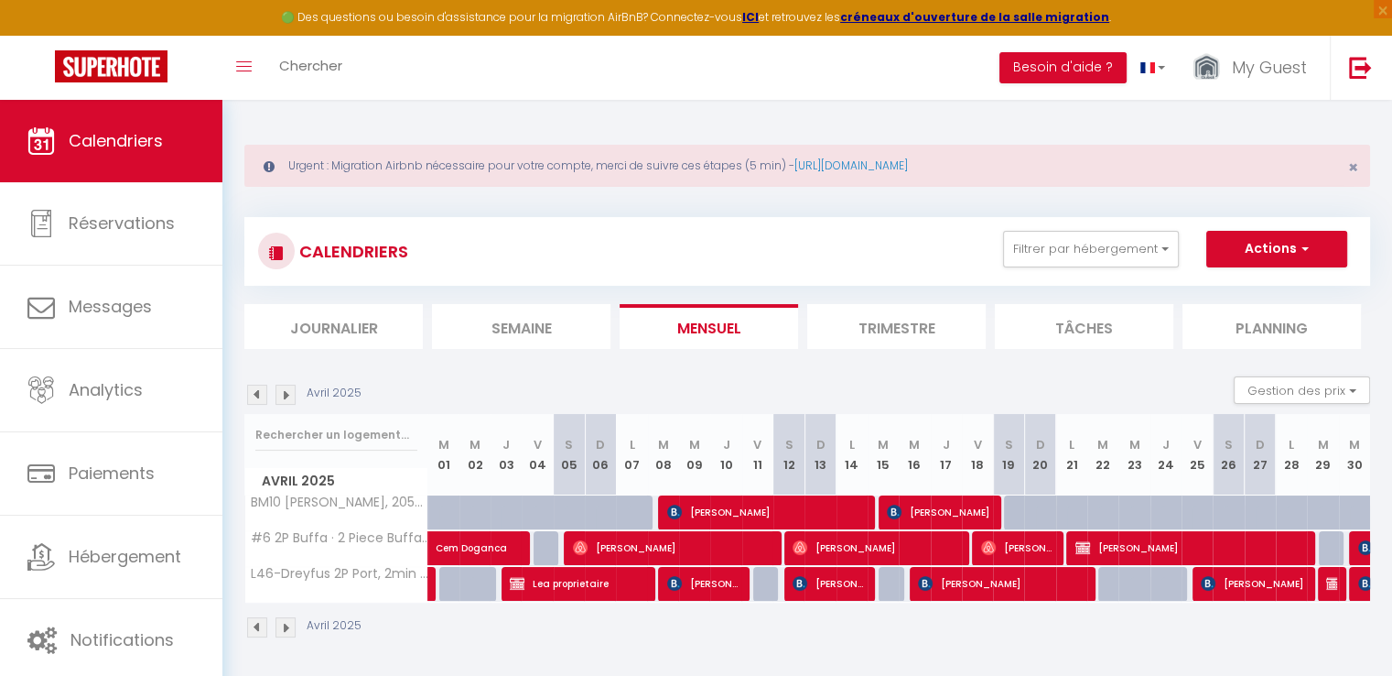
click at [286, 395] on img at bounding box center [286, 395] width 20 height 20
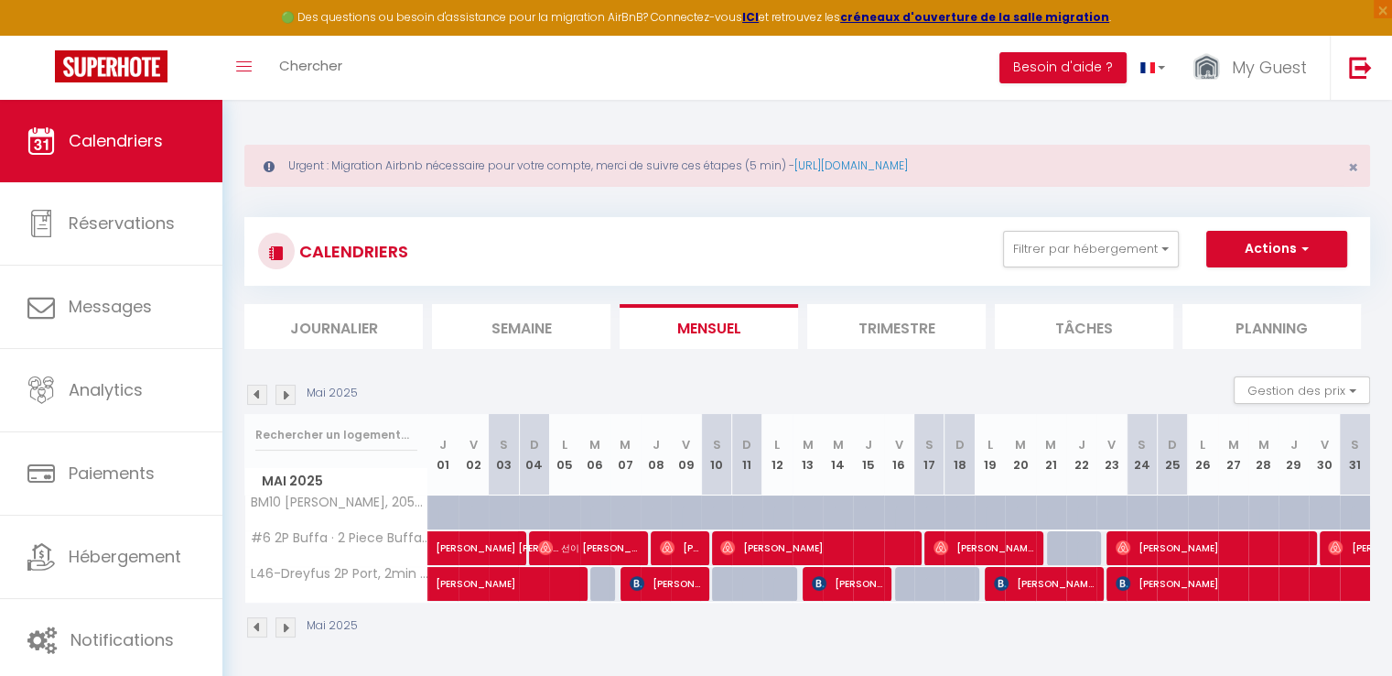
click at [286, 395] on img at bounding box center [286, 395] width 20 height 20
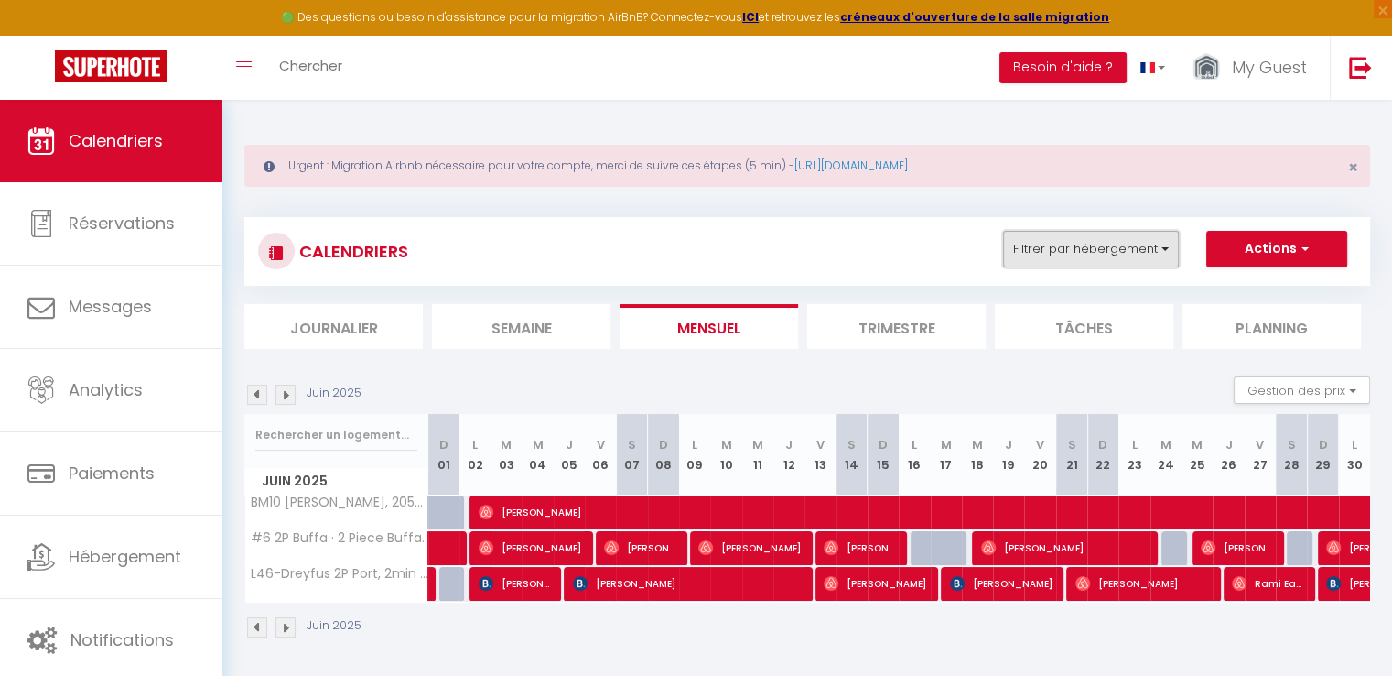
click at [1081, 238] on button "Filtrer par hébergement" at bounding box center [1091, 249] width 176 height 37
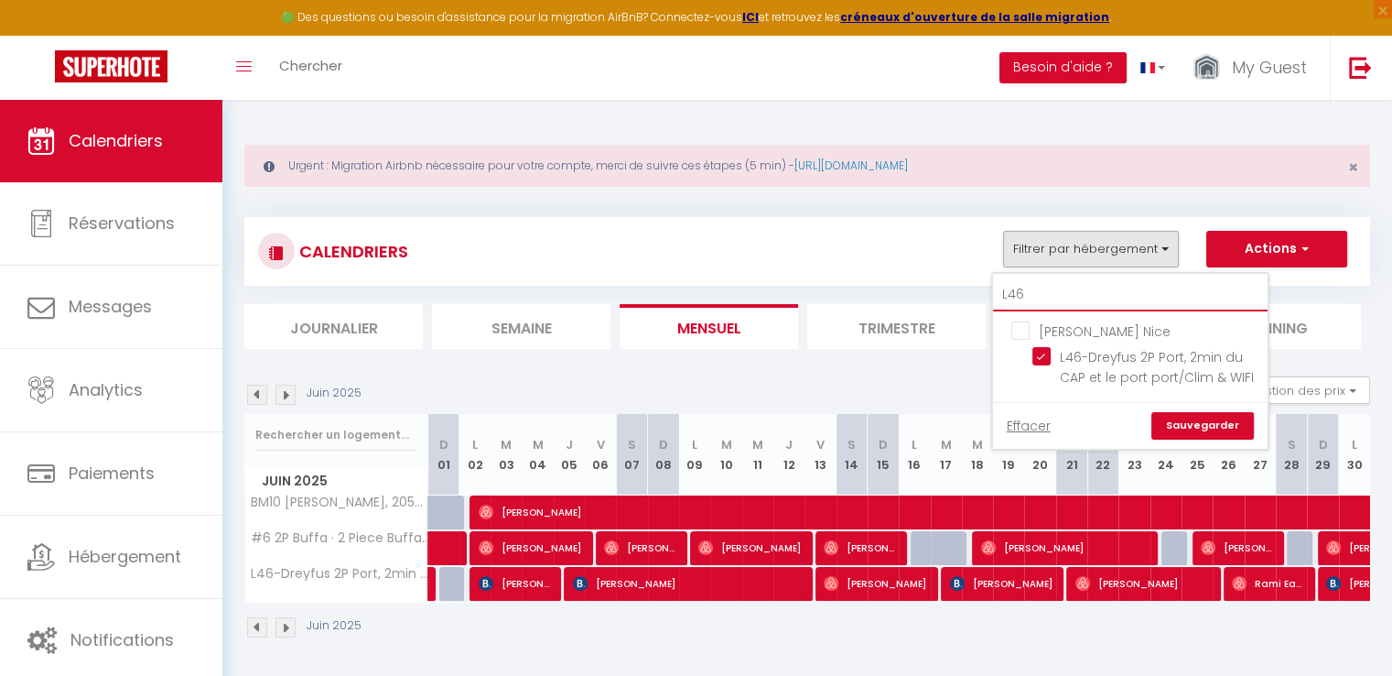
click at [1075, 290] on input "L46" at bounding box center [1130, 294] width 275 height 33
type input "#"
checkbox input "false"
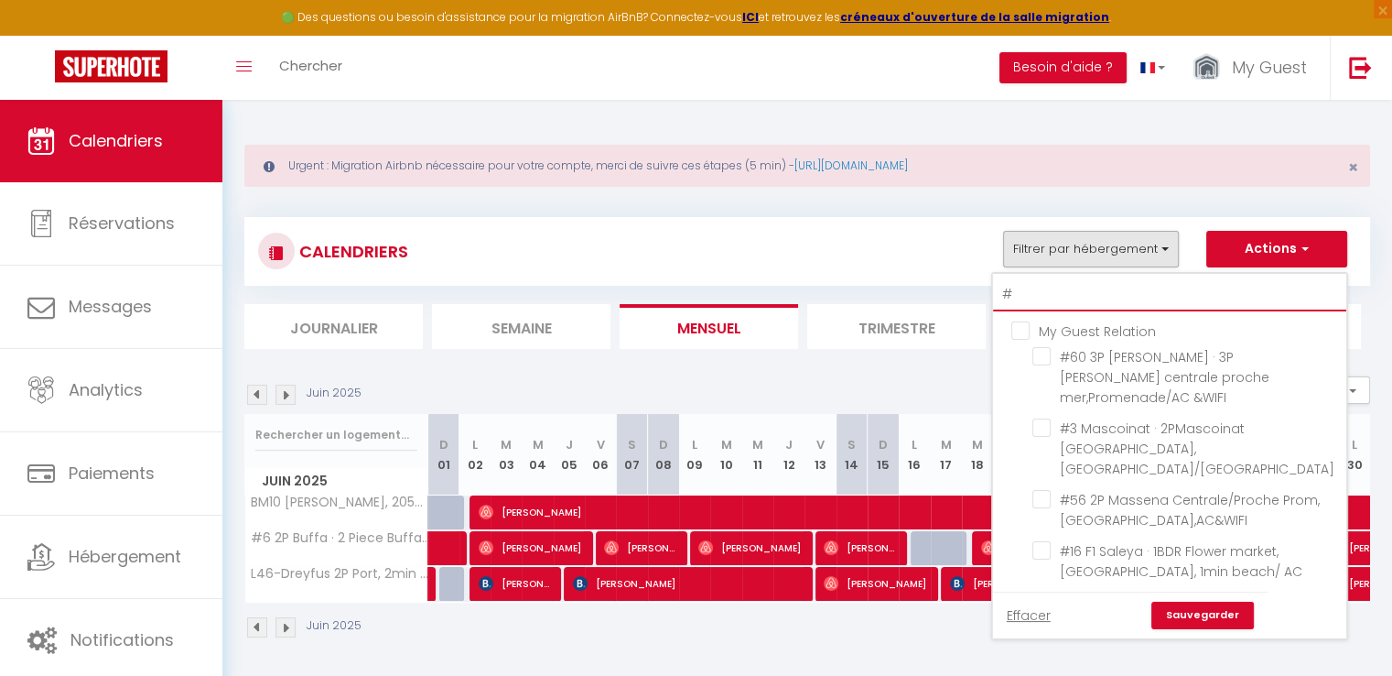
type input "#9"
checkbox input "false"
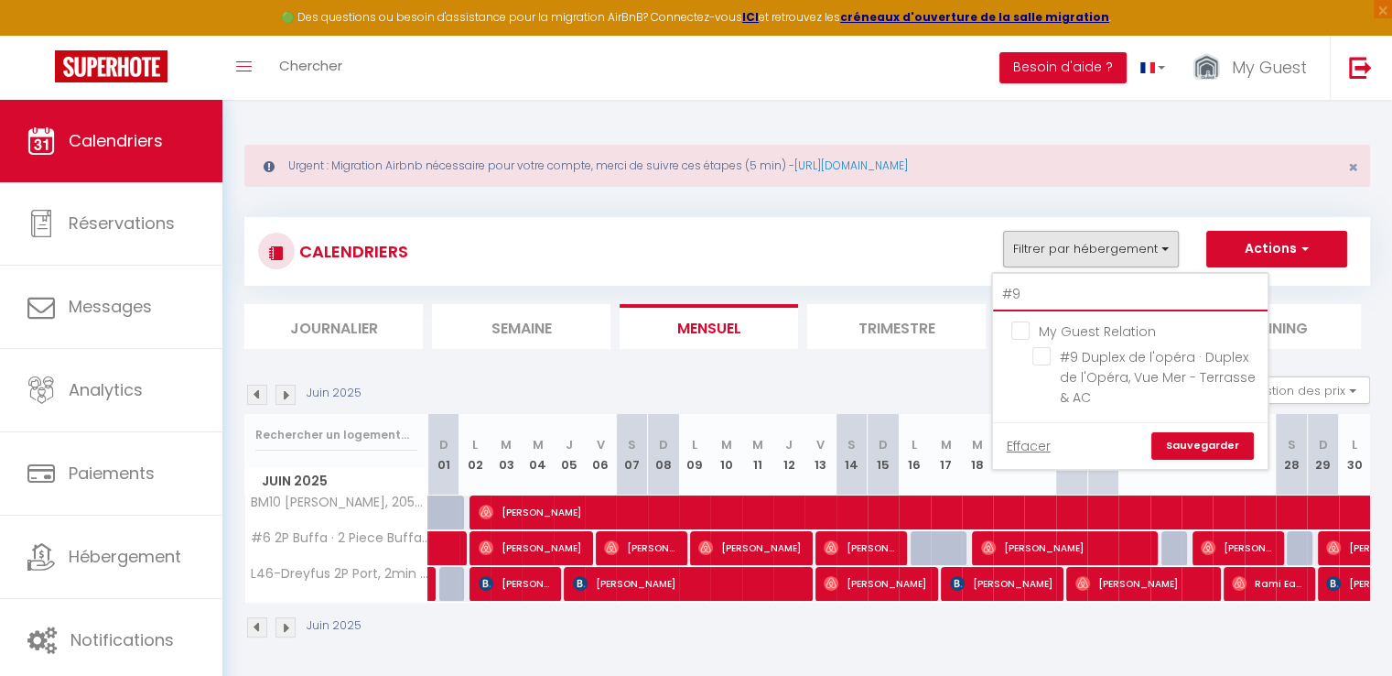
type input "#9"
checkbox input "false"
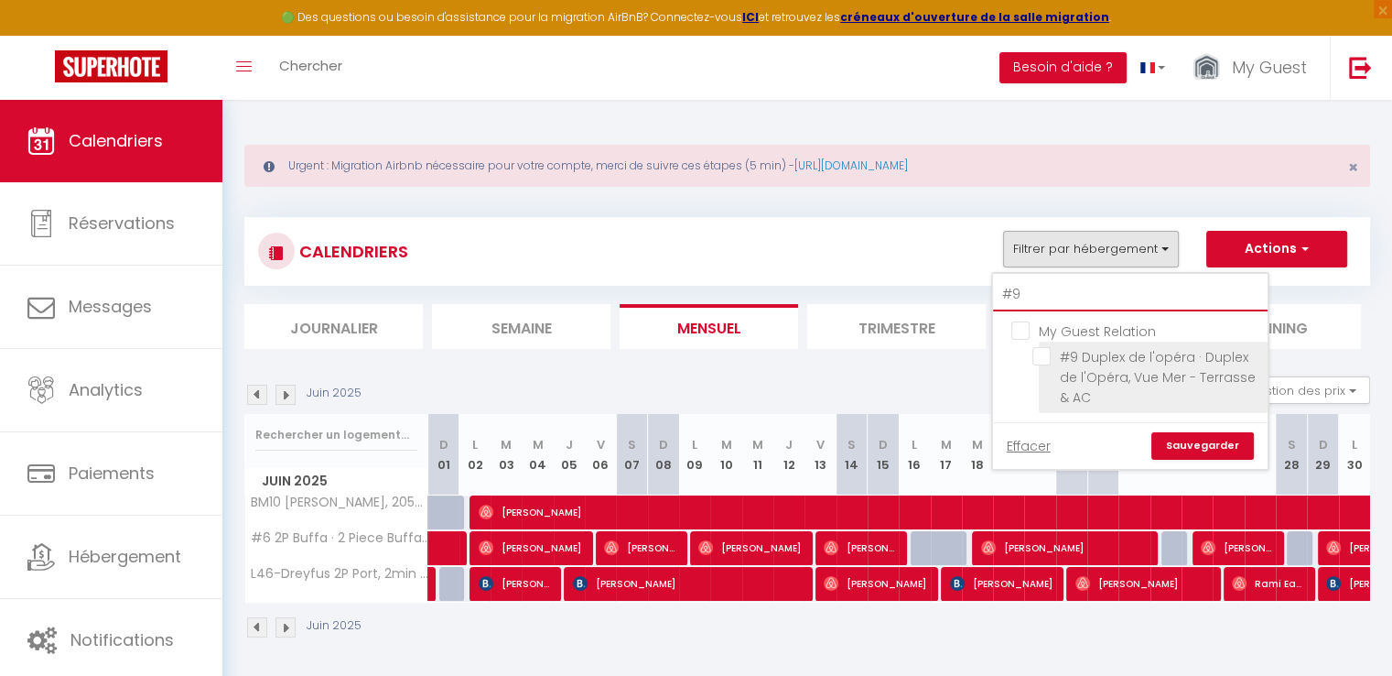
type input "#9"
click at [1047, 353] on input "#9 Duplex de l'opéra · Duplex de l'Opéra, Vue Mer - Terrasse & AC" at bounding box center [1147, 356] width 229 height 18
checkbox input "true"
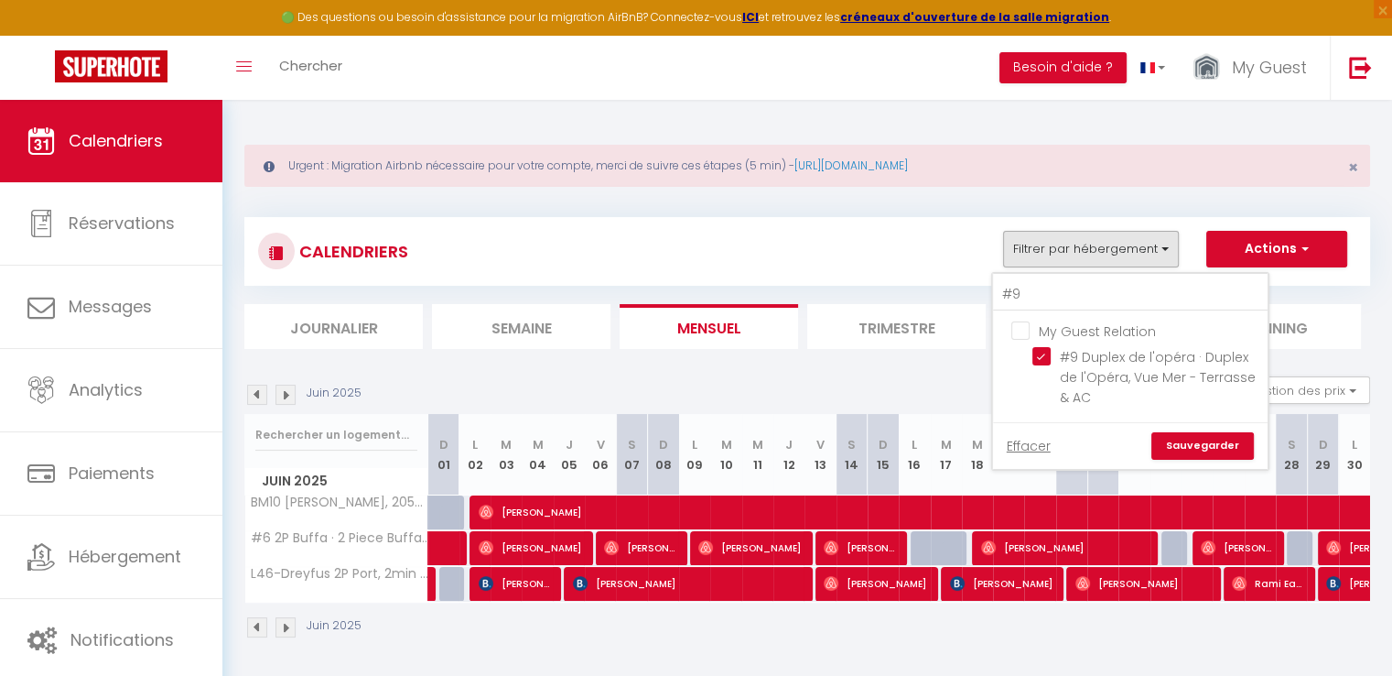
click at [1218, 444] on link "Sauvegarder" at bounding box center [1203, 445] width 103 height 27
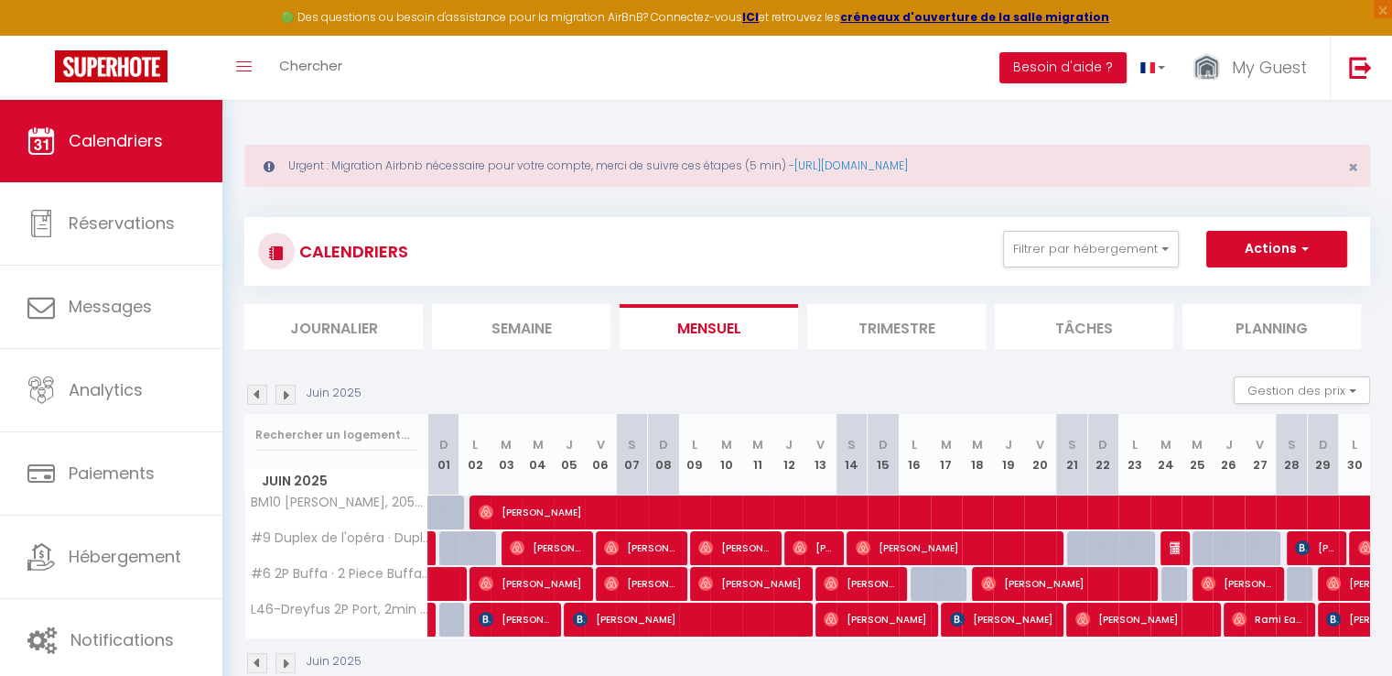
click at [293, 389] on img at bounding box center [286, 395] width 20 height 20
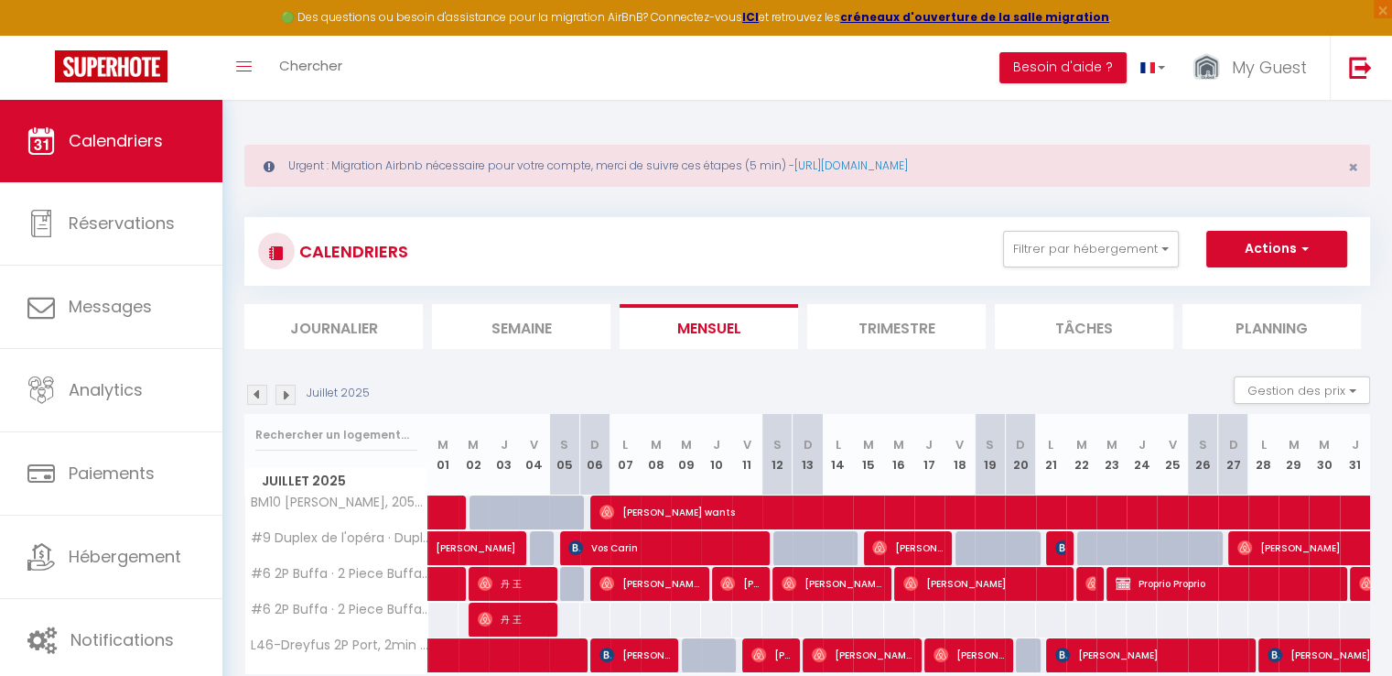
click at [293, 392] on img at bounding box center [286, 395] width 20 height 20
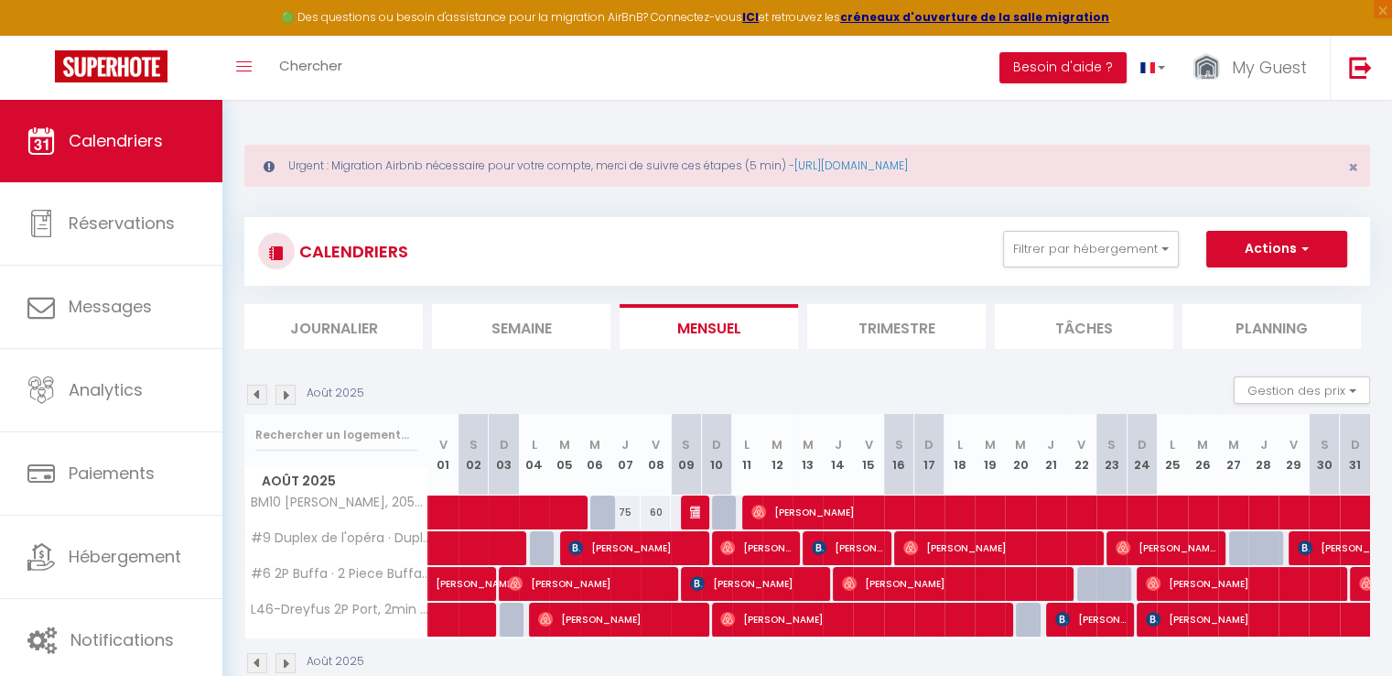
click at [256, 394] on img at bounding box center [257, 395] width 20 height 20
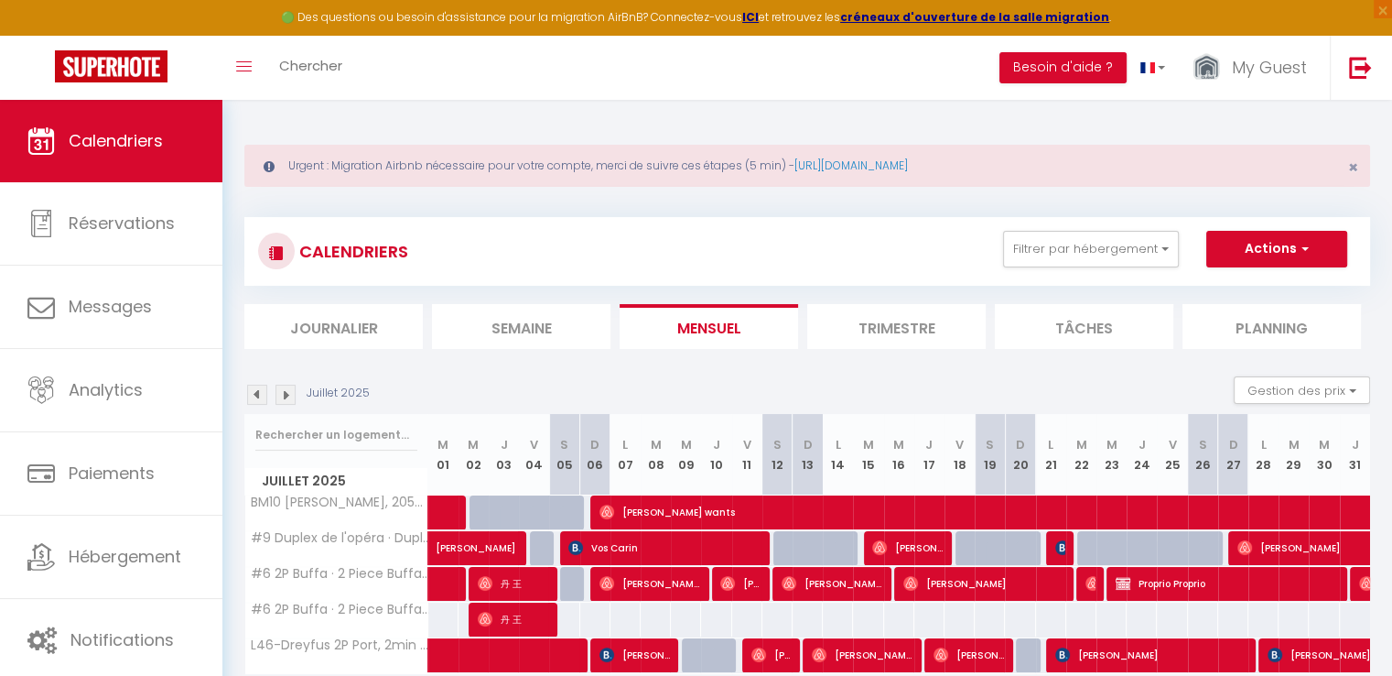
click at [283, 399] on img at bounding box center [286, 395] width 20 height 20
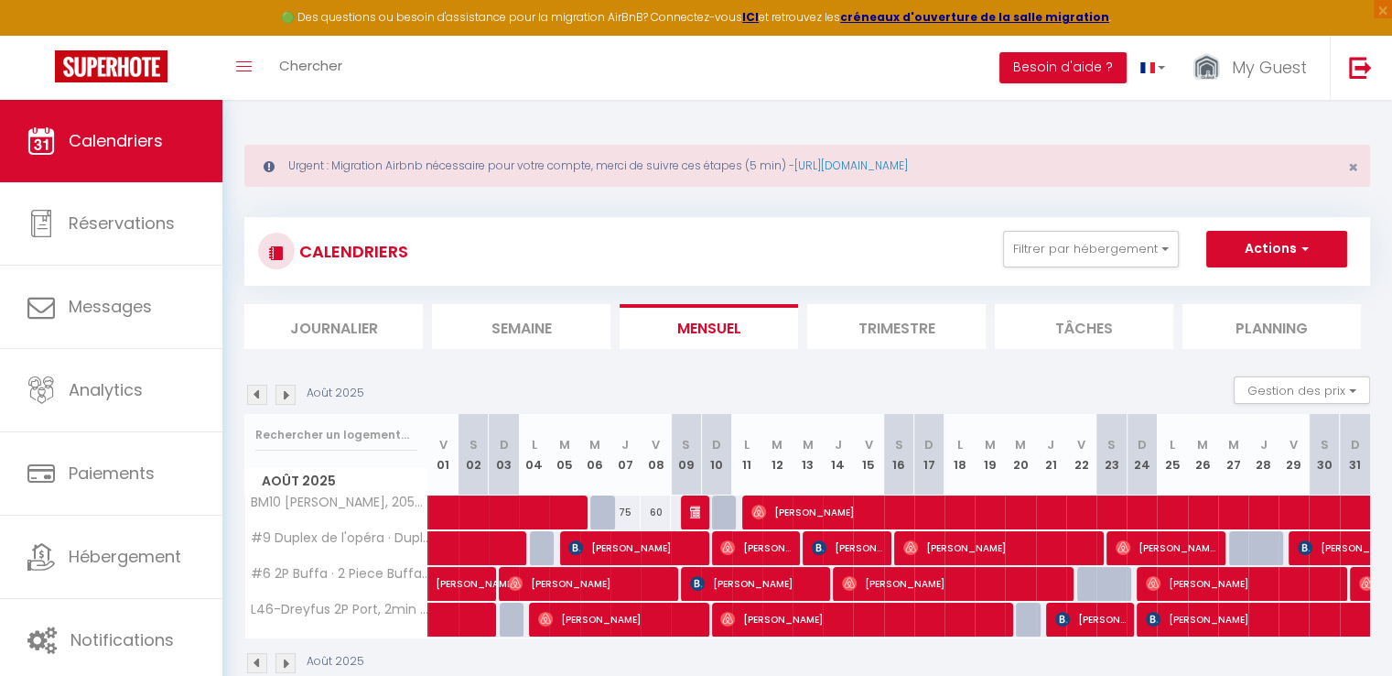
click at [285, 402] on img at bounding box center [286, 395] width 20 height 20
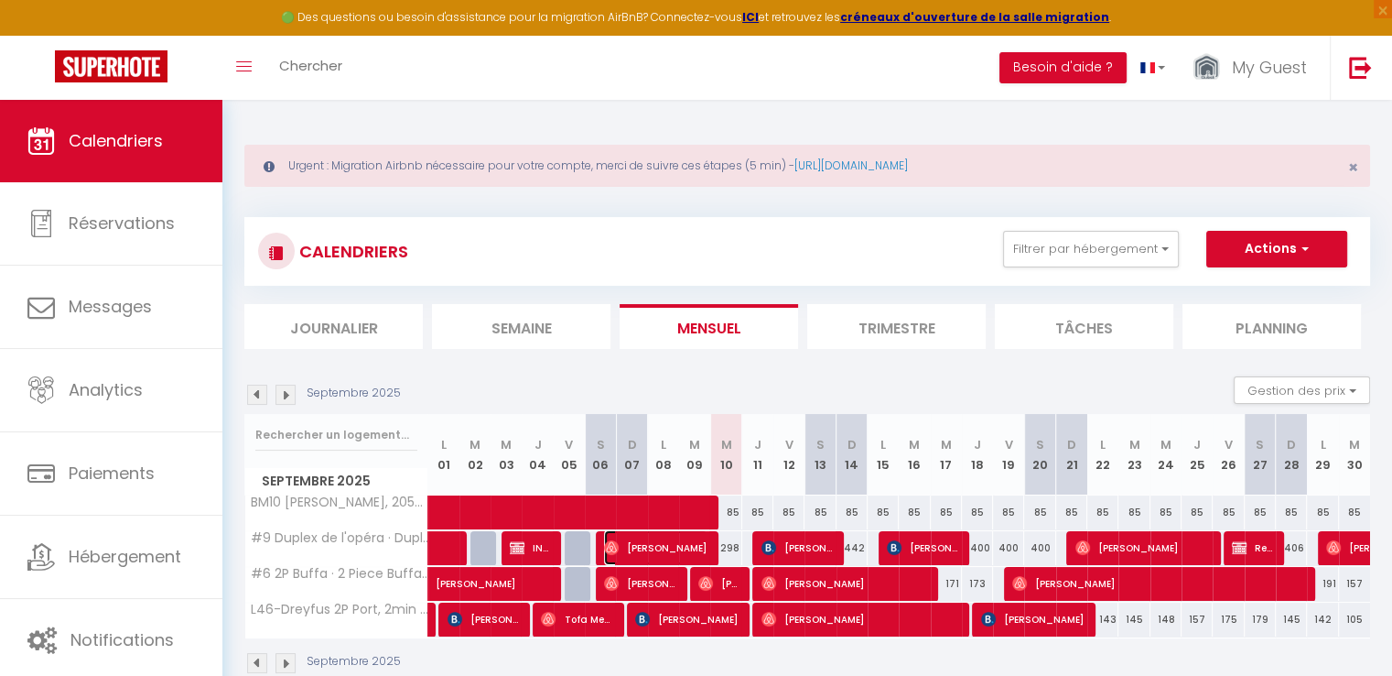
click at [699, 547] on span "[PERSON_NAME]" at bounding box center [655, 547] width 103 height 35
select select "OK"
select select "0"
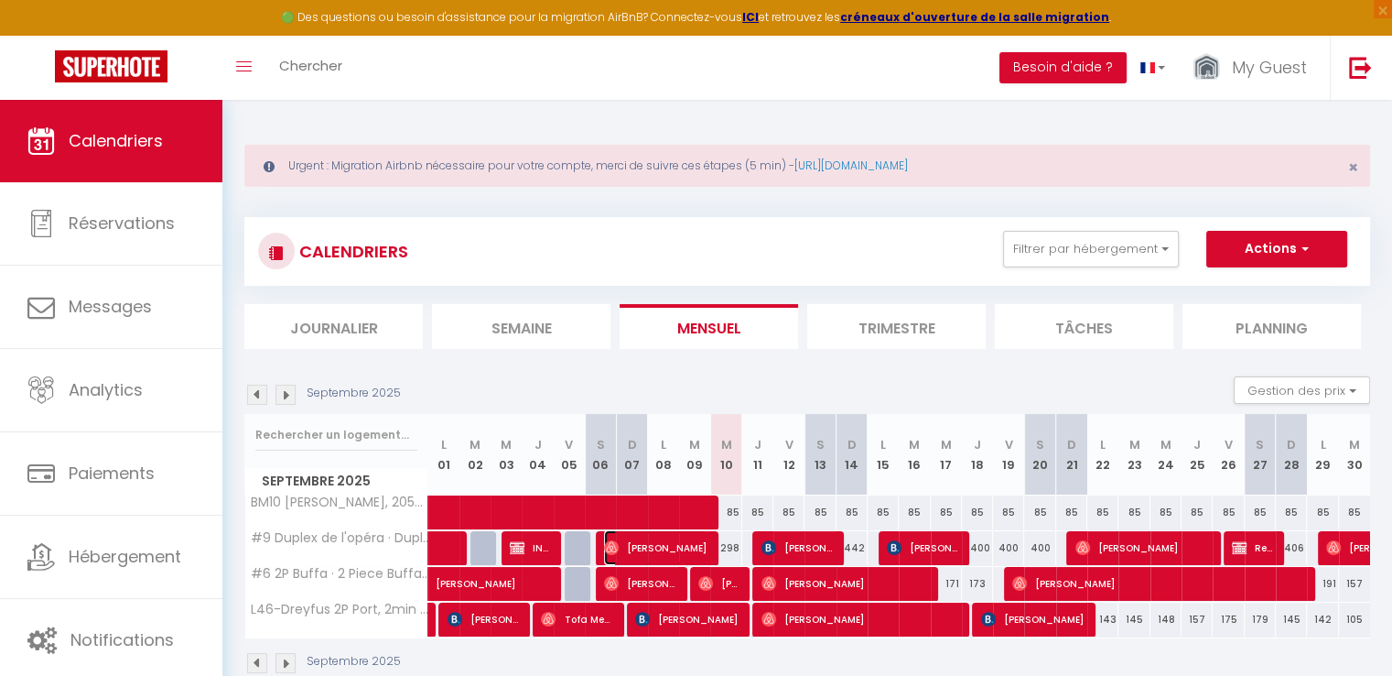
select select "1"
select select
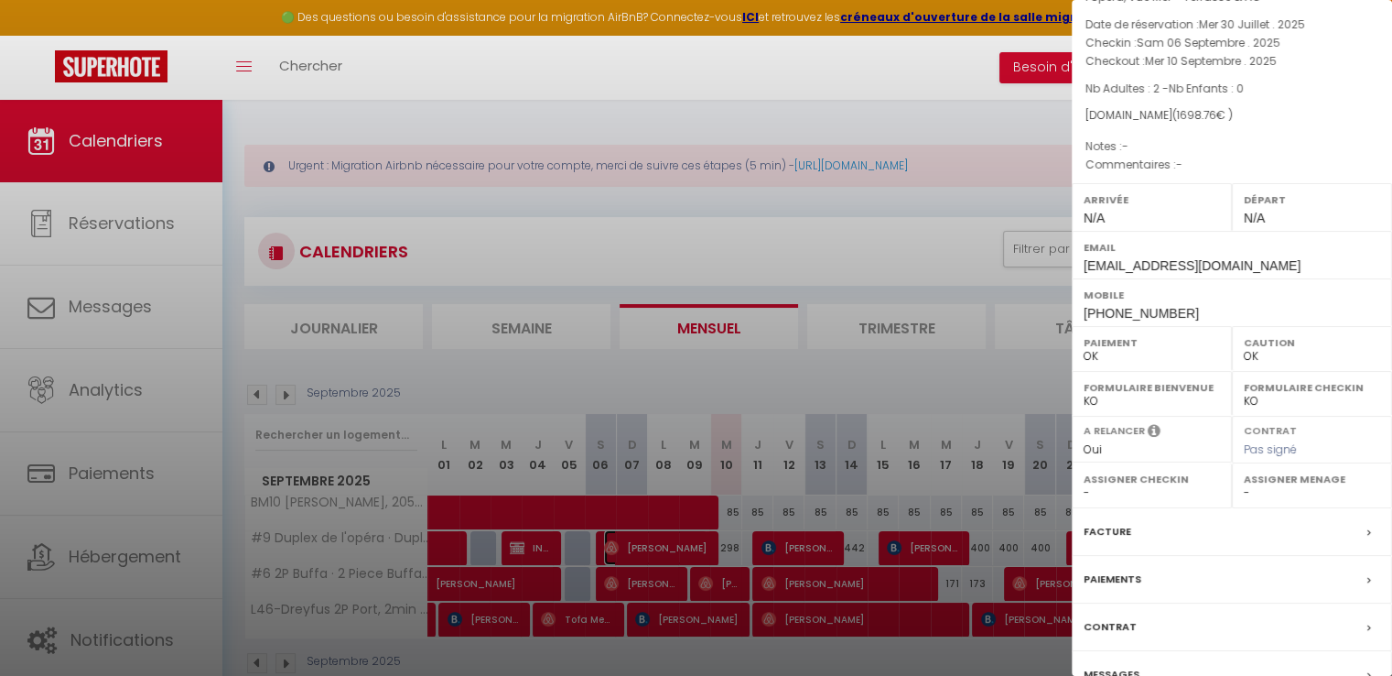
scroll to position [193, 0]
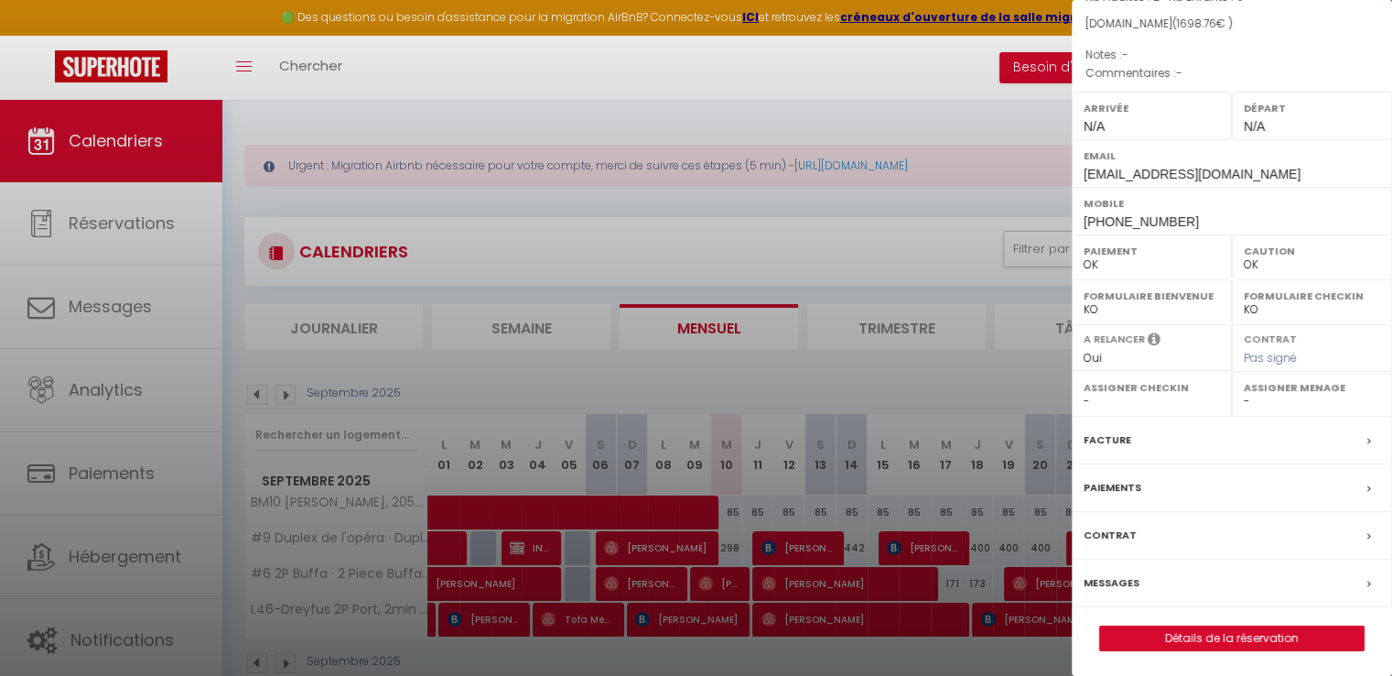
click at [1115, 573] on label "Messages" at bounding box center [1112, 582] width 56 height 19
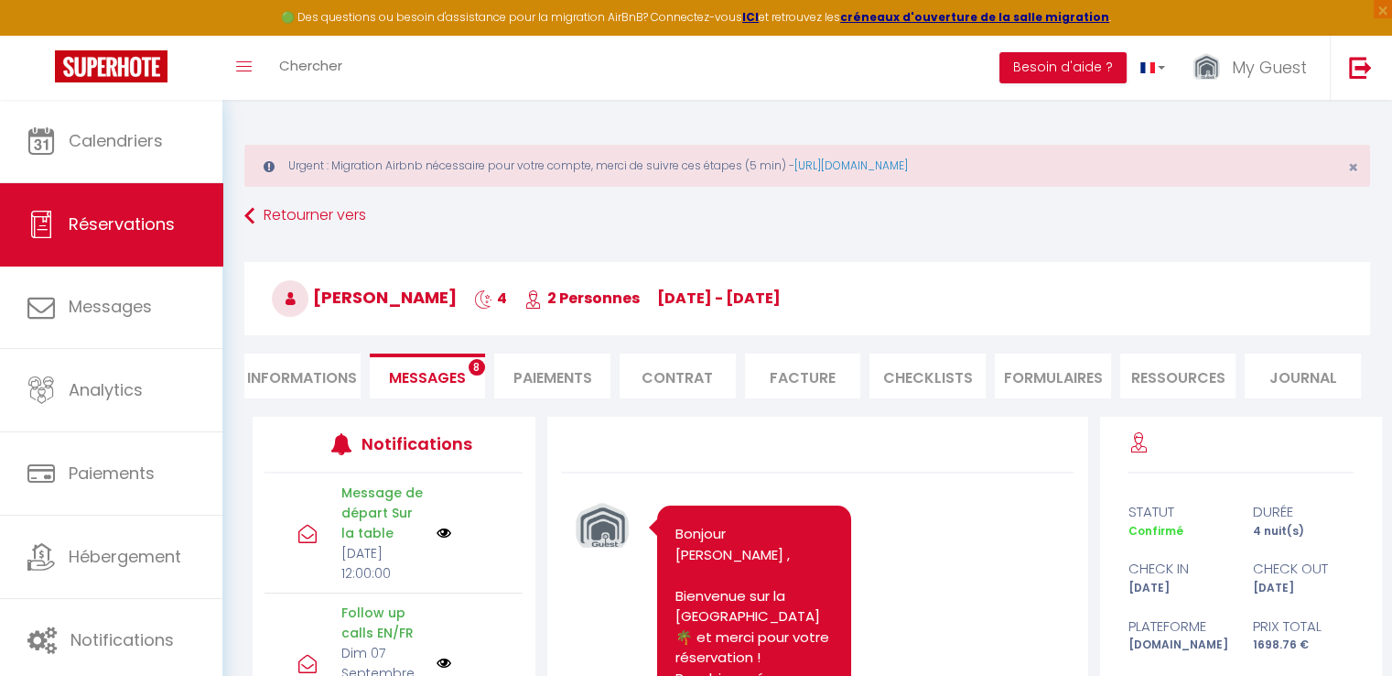
scroll to position [9748, 0]
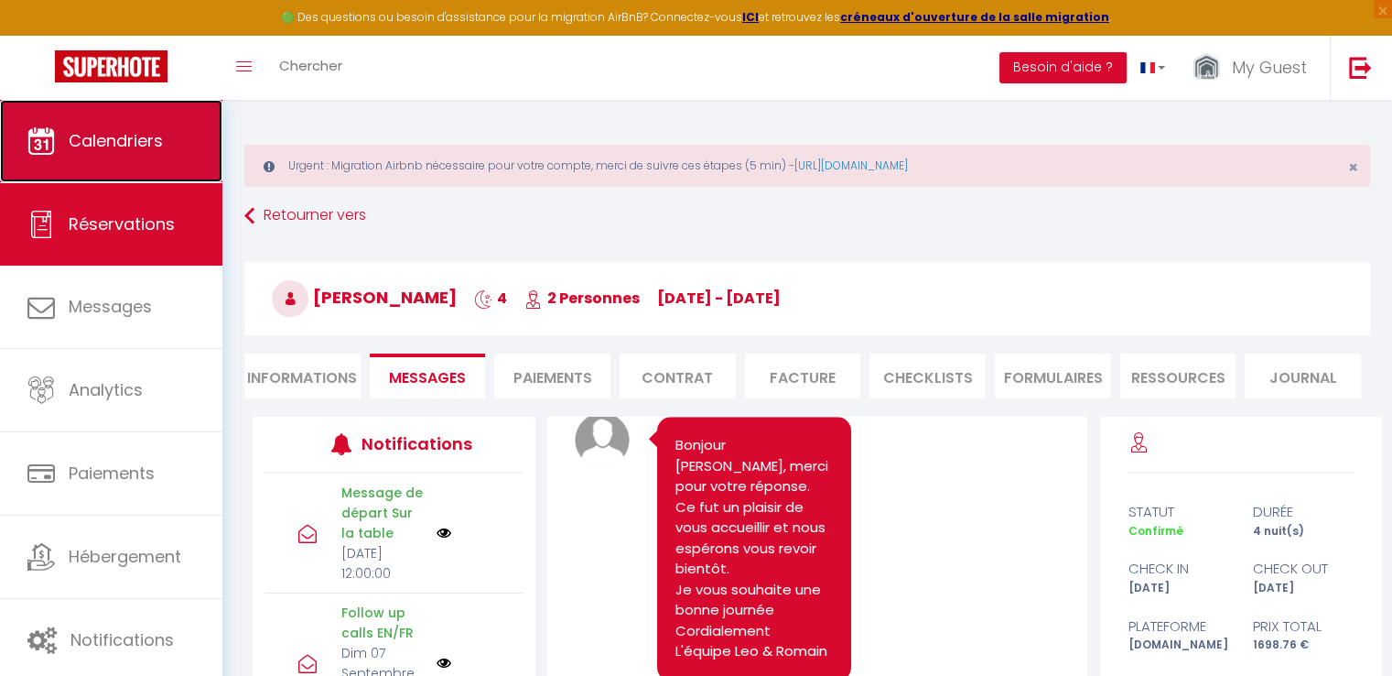
click at [79, 156] on link "Calendriers" at bounding box center [111, 141] width 222 height 82
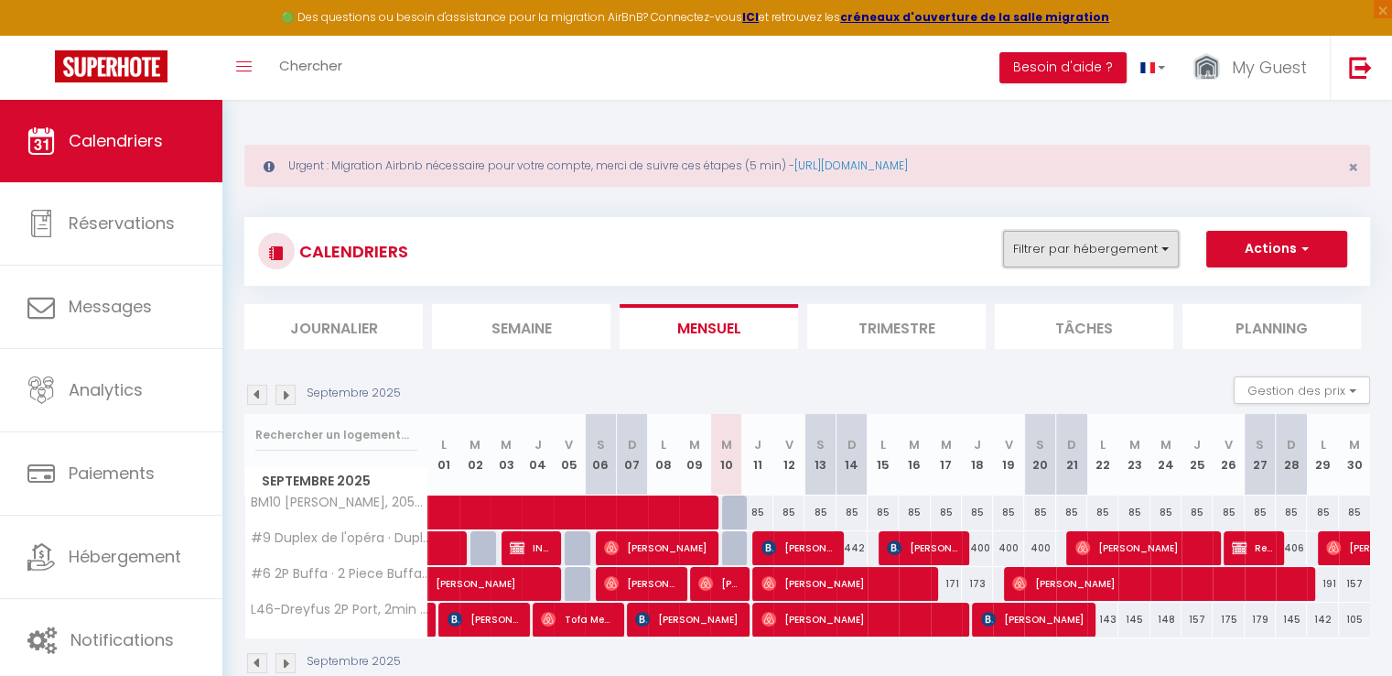
click at [1103, 244] on button "Filtrer par hébergement" at bounding box center [1091, 249] width 176 height 37
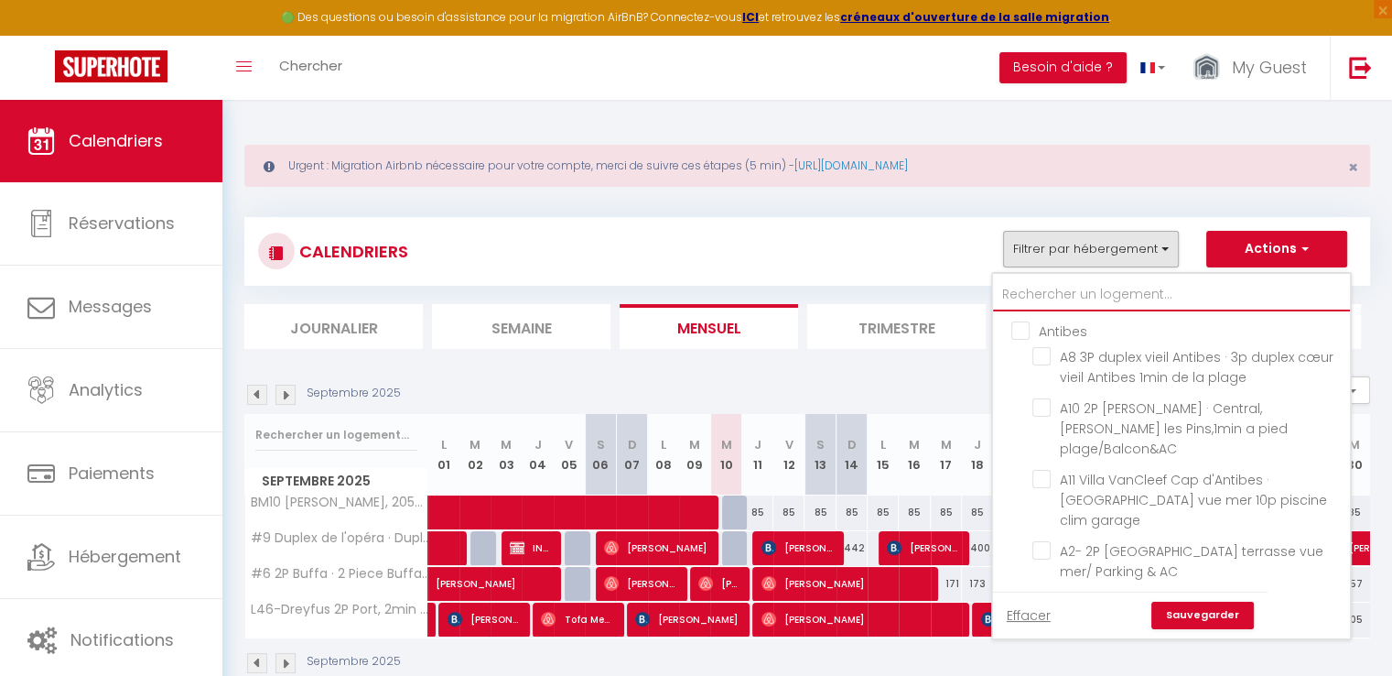
click at [1086, 301] on input "text" at bounding box center [1171, 294] width 357 height 33
type input "#"
checkbox input "false"
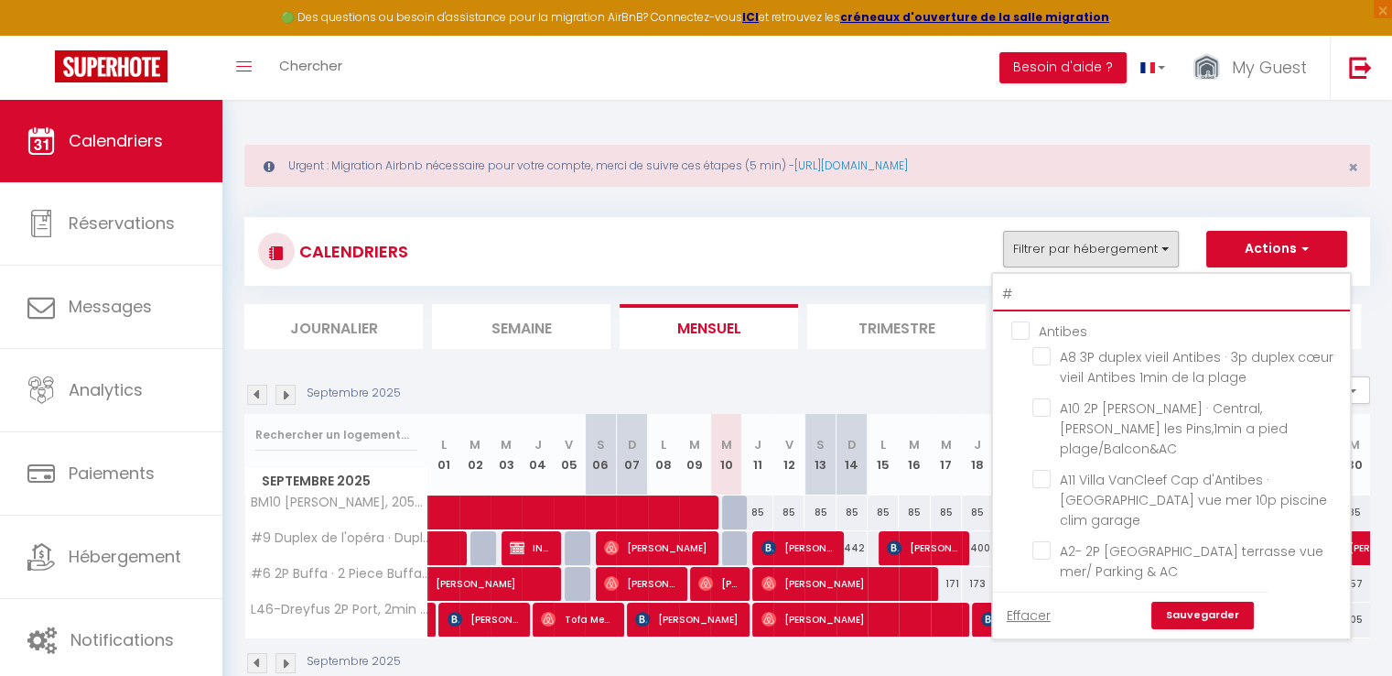
checkbox input "false"
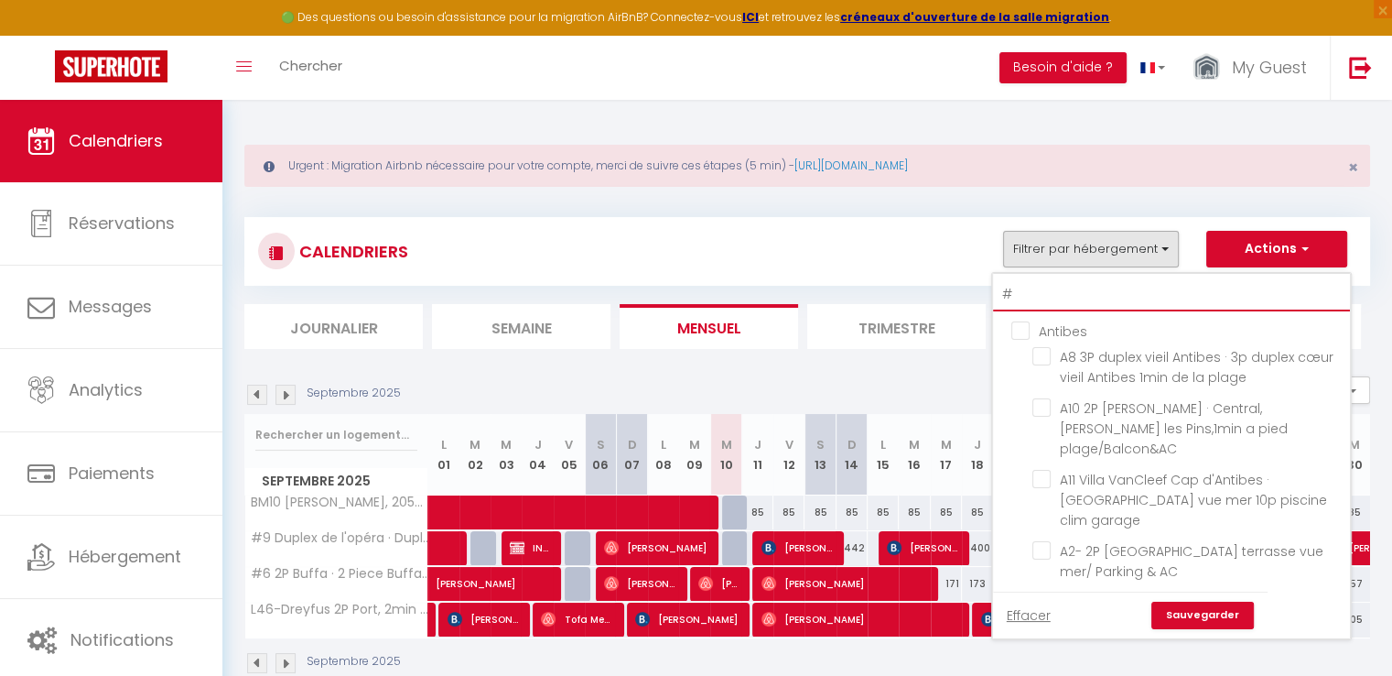
checkbox input "false"
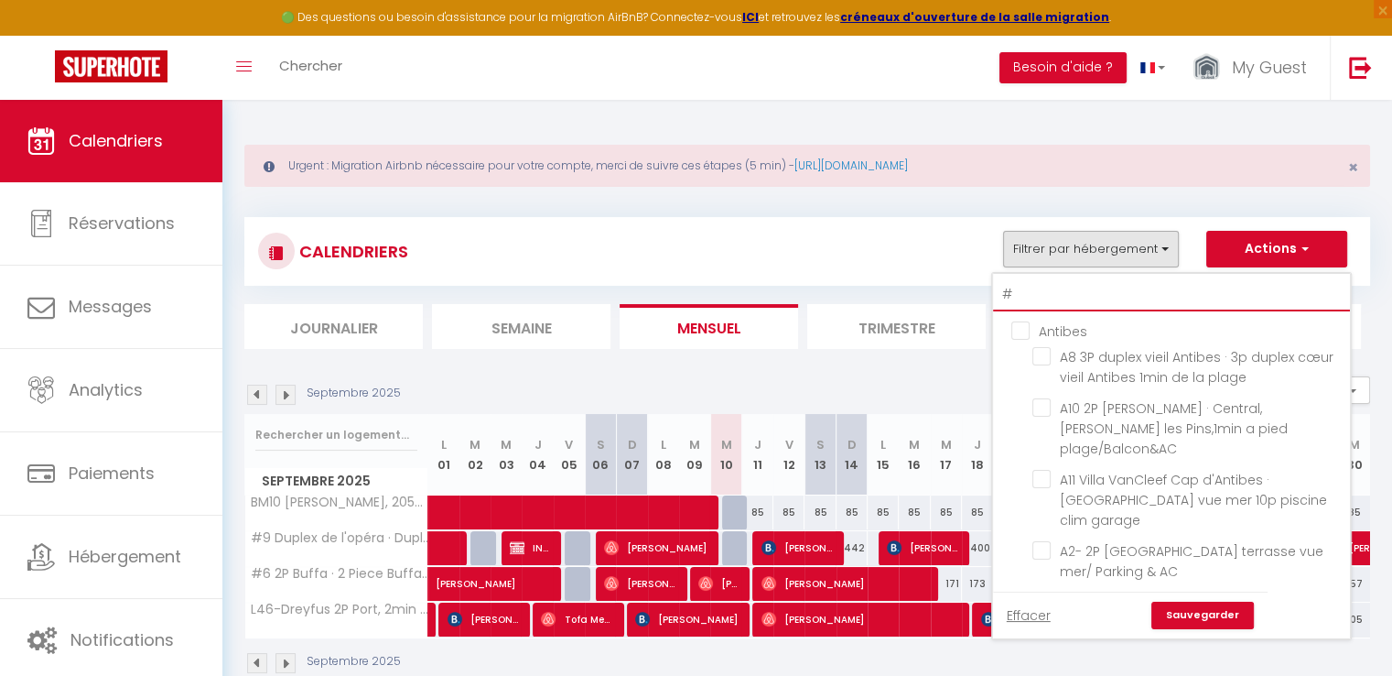
checkbox input "false"
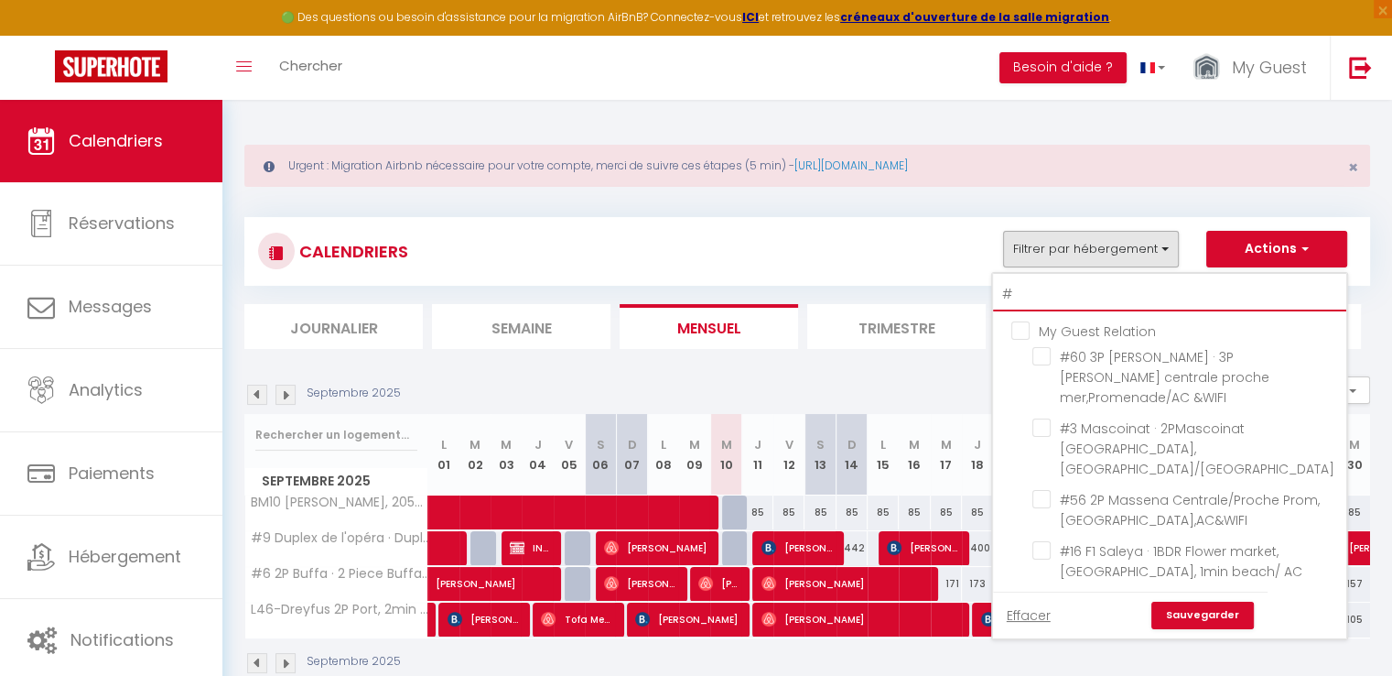
type input "#5"
checkbox input "false"
type input "#56"
checkbox input "false"
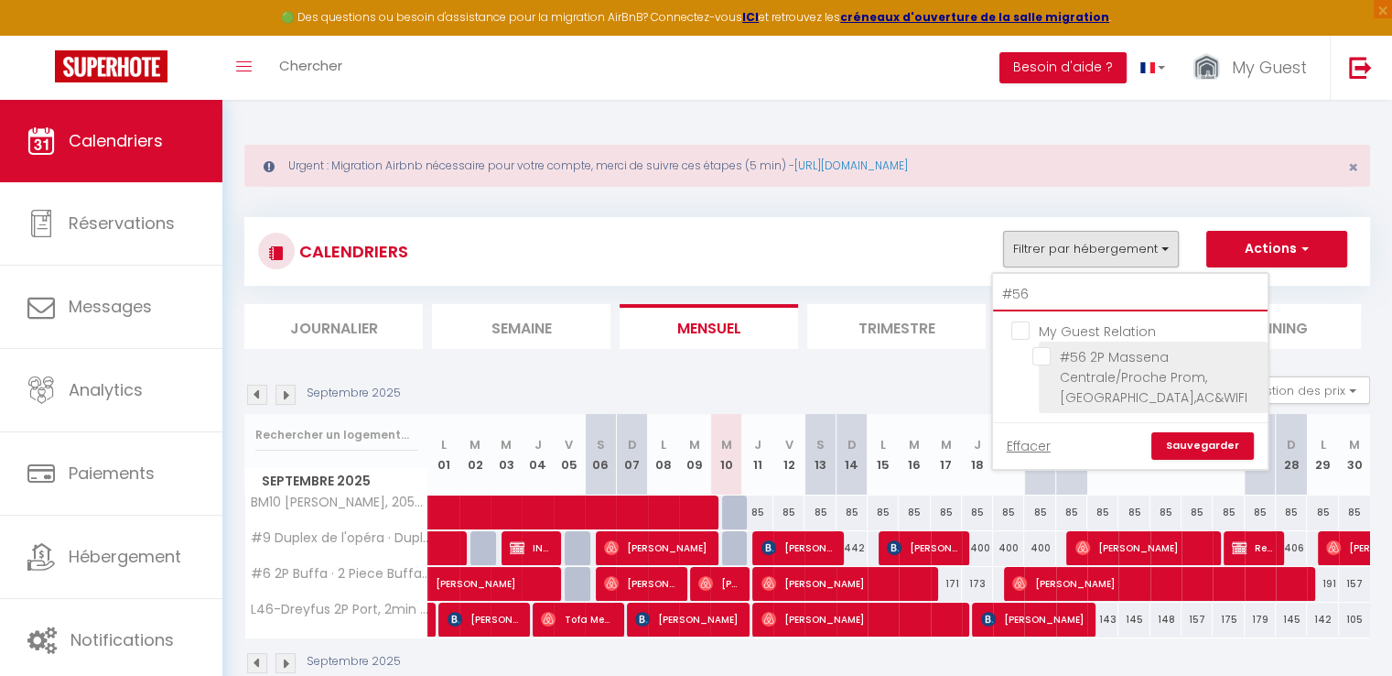
type input "#56"
click at [1041, 354] on input "#56 2P Massena Centrale/Proche Prom,[GEOGRAPHIC_DATA],AC&WIFI" at bounding box center [1147, 356] width 229 height 18
checkbox input "true"
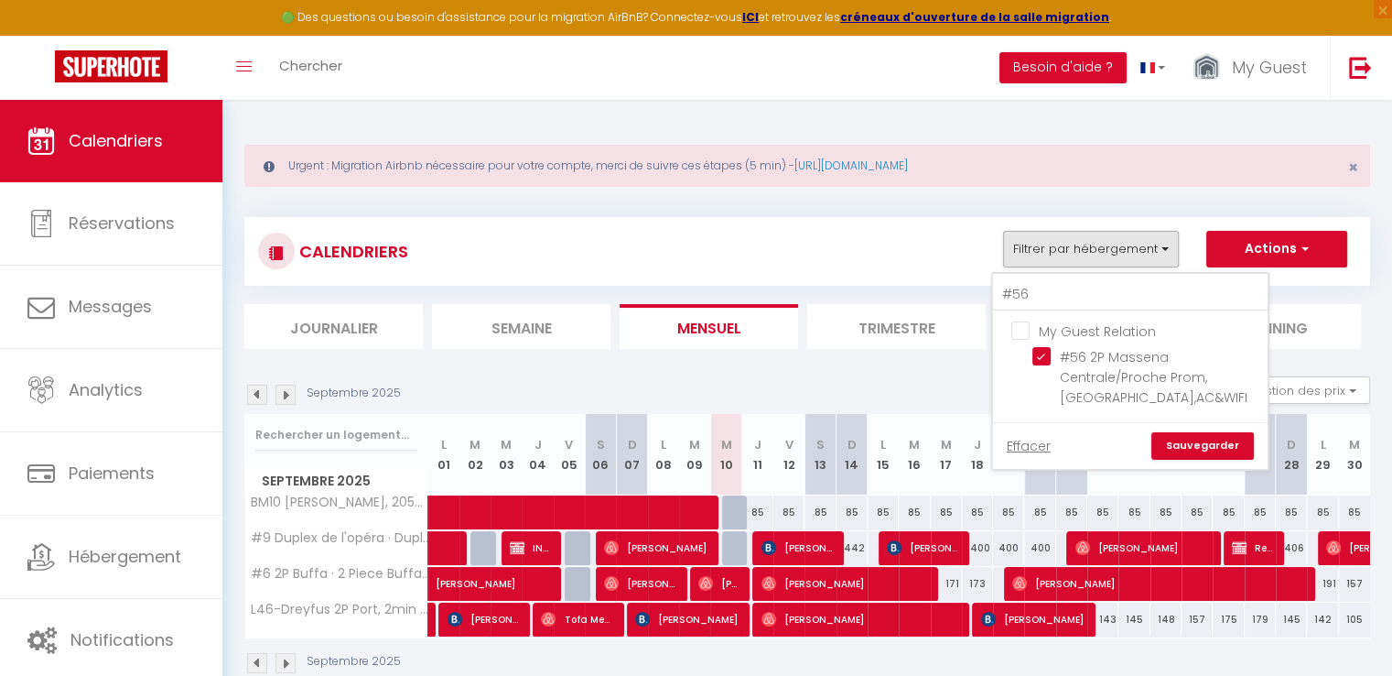
click at [1186, 440] on link "Sauvegarder" at bounding box center [1203, 445] width 103 height 27
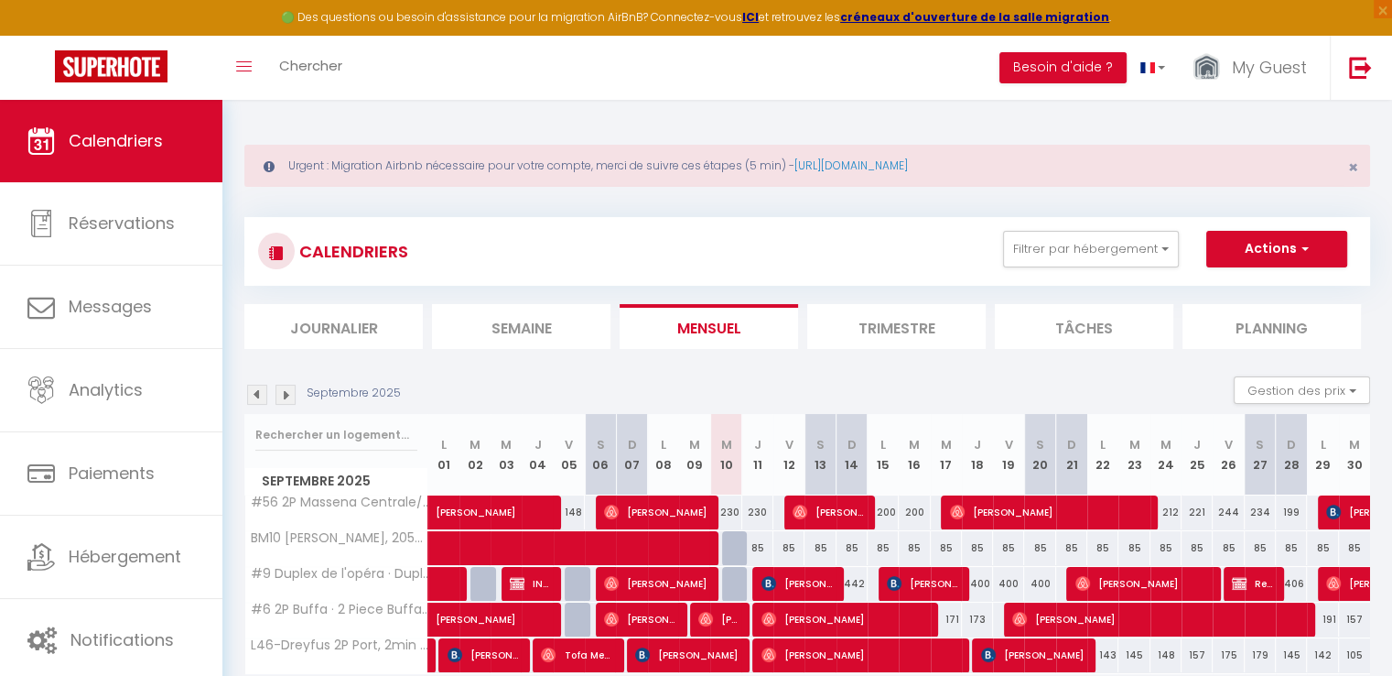
click at [1192, 259] on ul "Filtrer par hébergement #56 My Guest Relation #56 2P Massena Centrale/Proche Pr…" at bounding box center [1164, 249] width 365 height 37
click at [1158, 257] on button "Filtrer par hébergement" at bounding box center [1091, 249] width 176 height 37
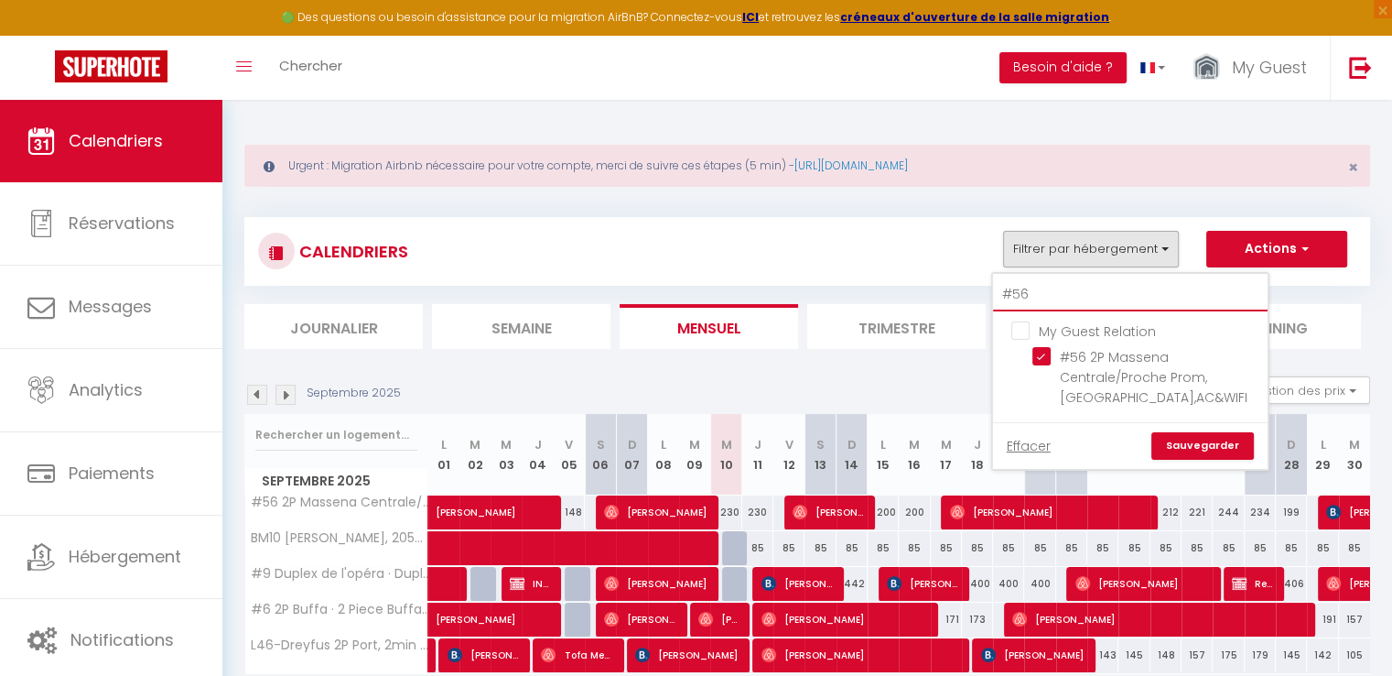
click at [1127, 296] on input "#56" at bounding box center [1130, 294] width 275 height 33
type input "#"
checkbox input "false"
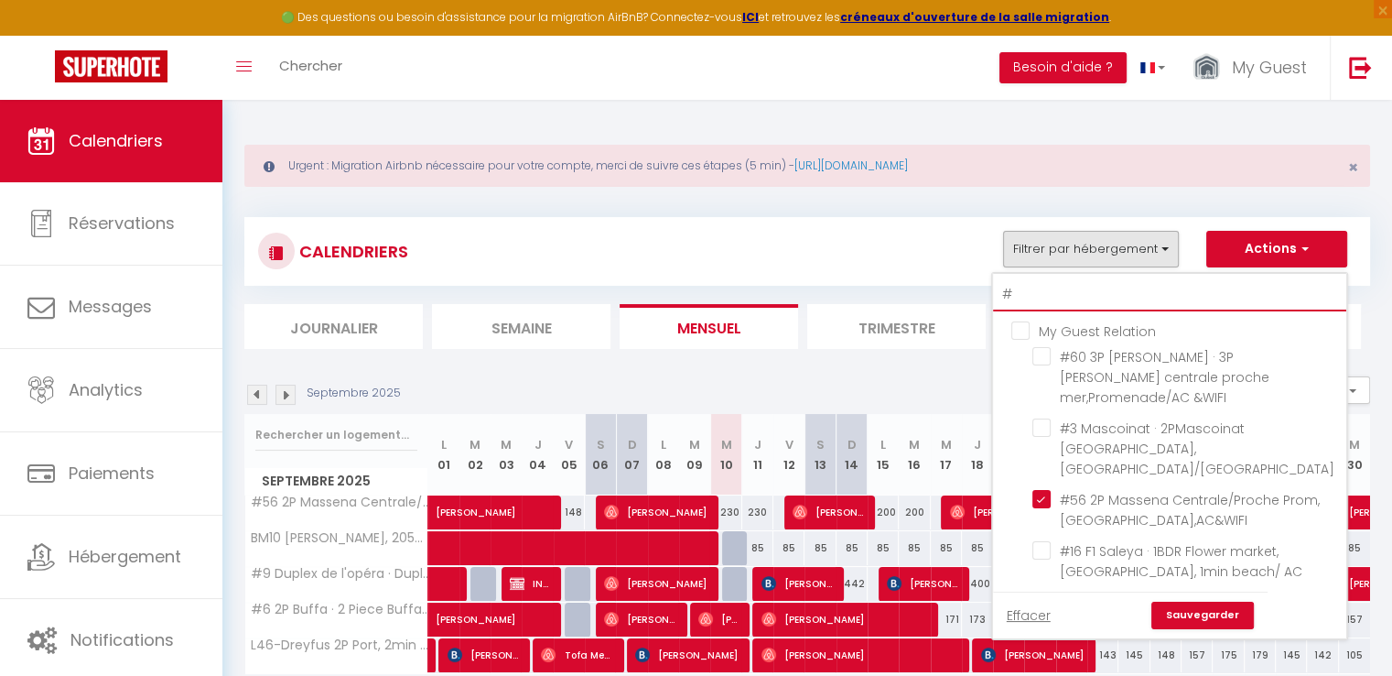
type input "#1"
checkbox input "false"
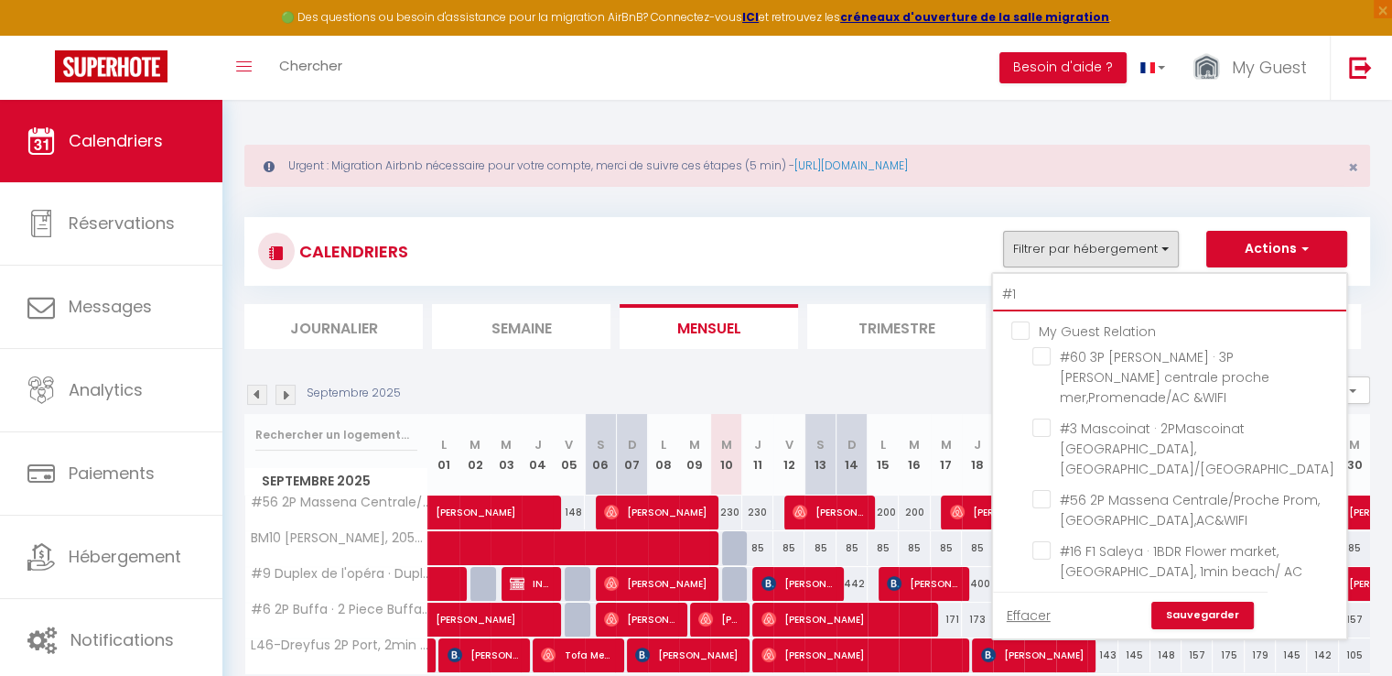
checkbox input "false"
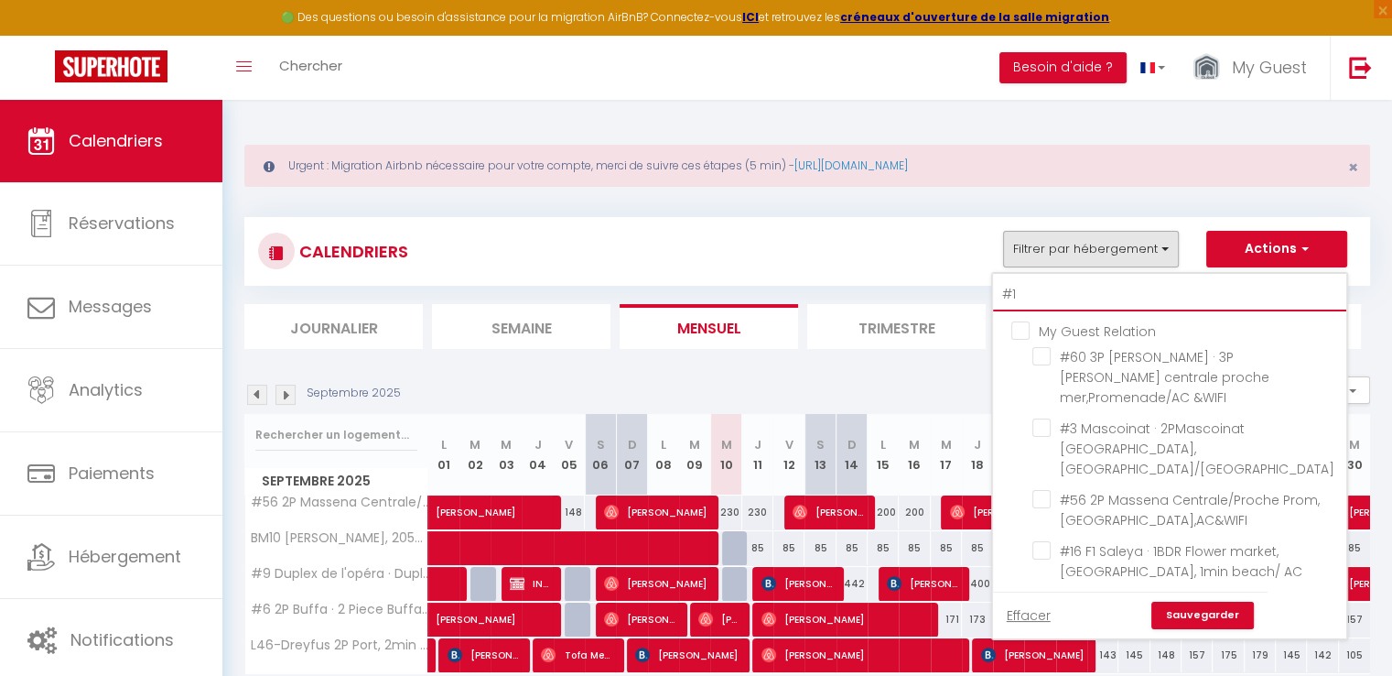
checkbox input "false"
type input "#13"
checkbox input "false"
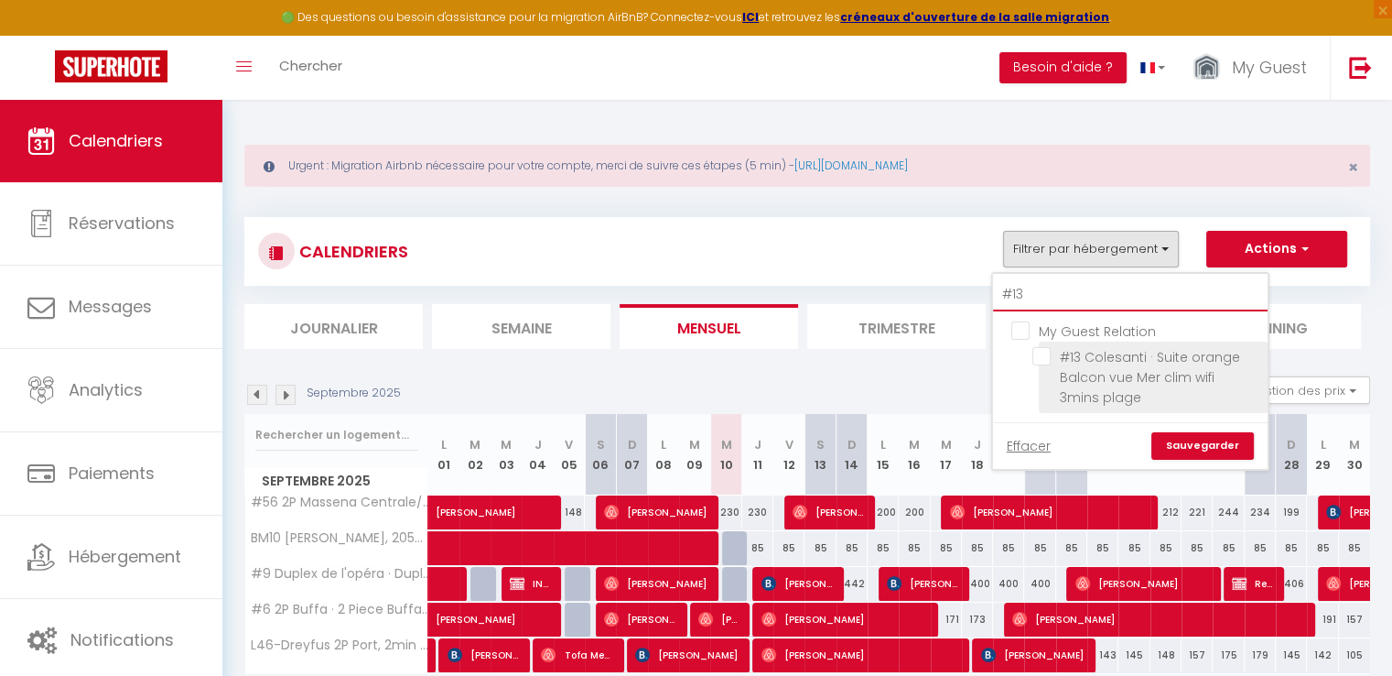
type input "#13"
click at [1046, 349] on input "#13 Colesanti · Suite orange Balcon vue Mer clim wifi 3mins plage" at bounding box center [1147, 356] width 229 height 18
checkbox input "true"
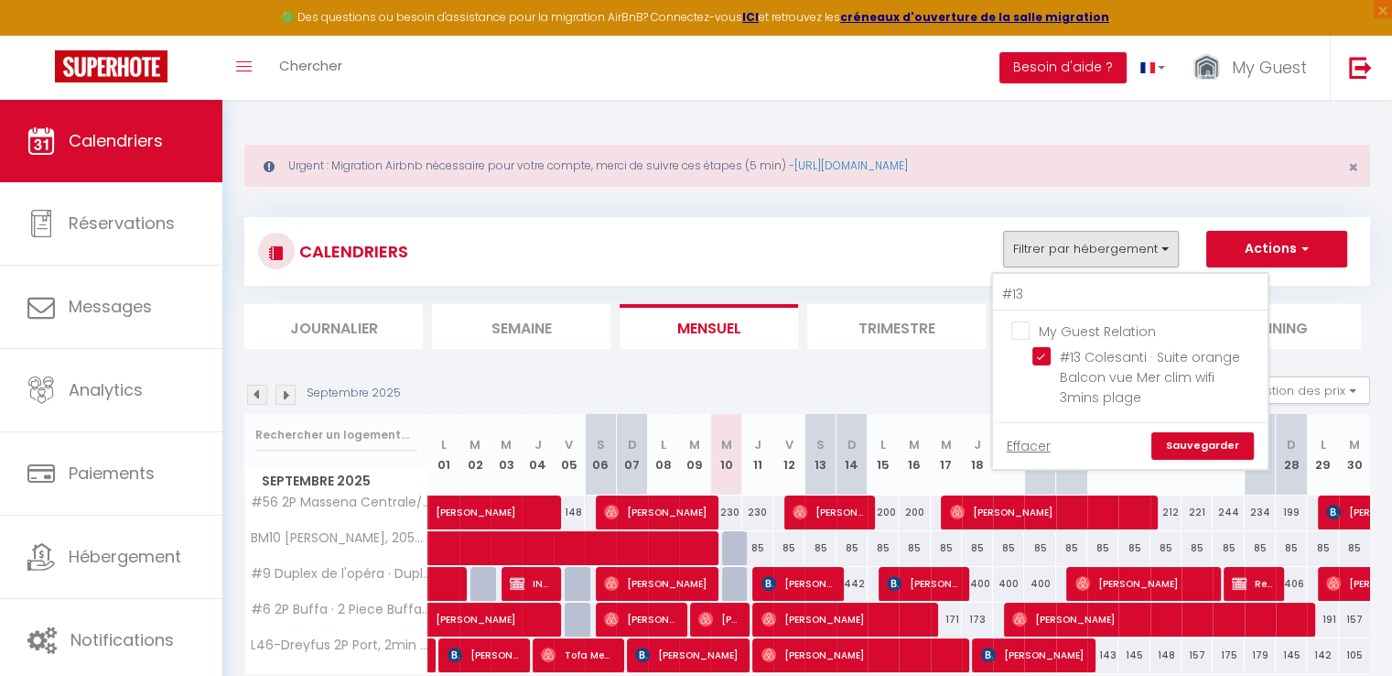
click at [1190, 445] on link "Sauvegarder" at bounding box center [1203, 445] width 103 height 27
